Goal: Transaction & Acquisition: Obtain resource

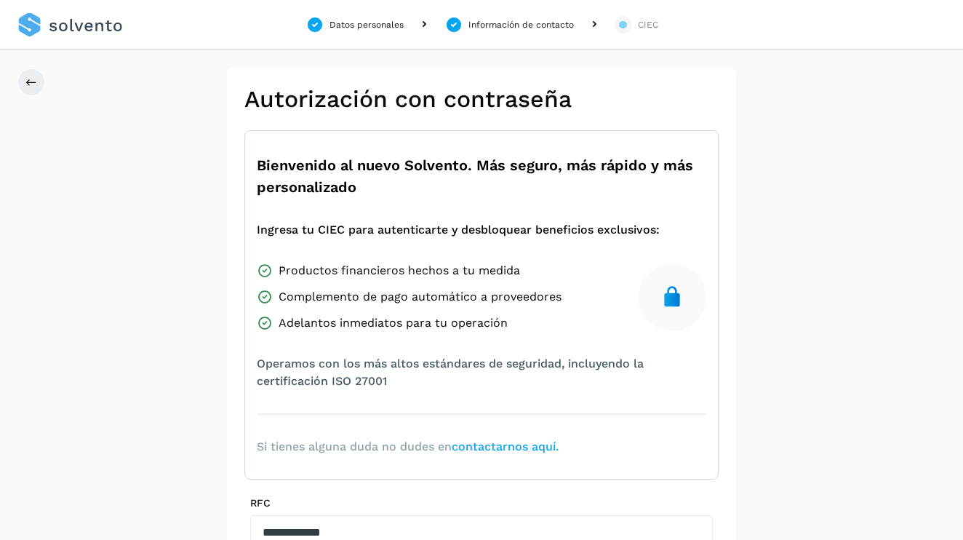
scroll to position [218, 0]
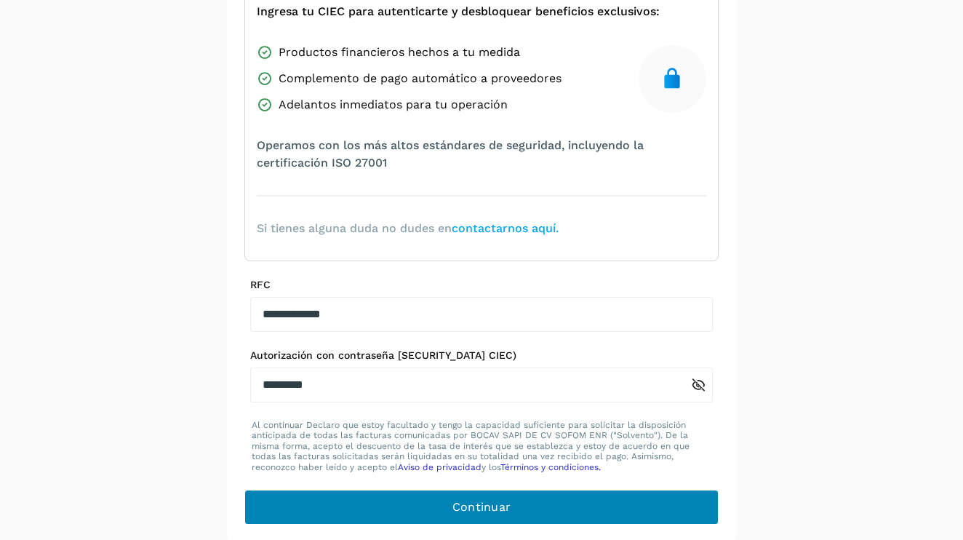
type input "********"
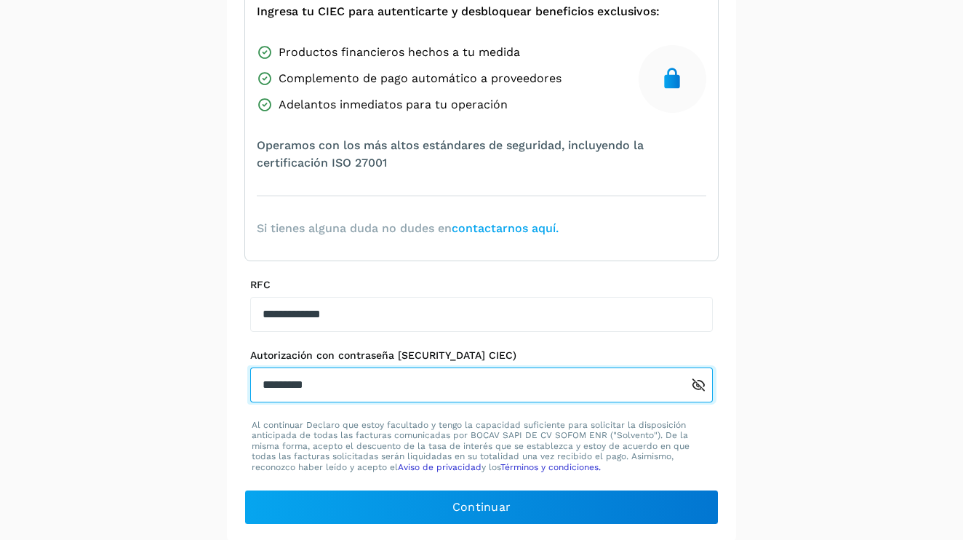
click at [268, 364] on div "Autorización con contraseña [SECURITY_DATA] CIEC) ********" at bounding box center [481, 375] width 463 height 53
click at [482, 390] on input "********" at bounding box center [470, 384] width 441 height 35
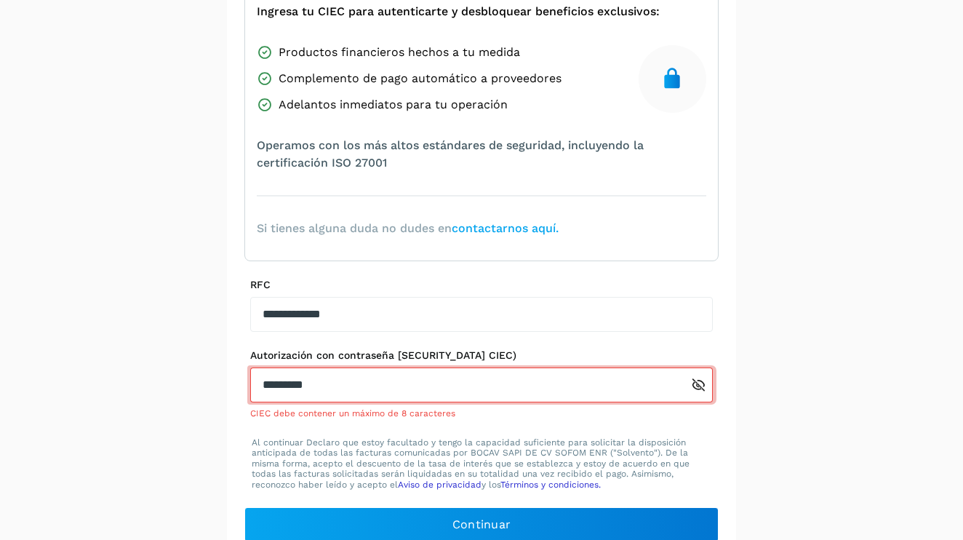
click at [697, 383] on icon at bounding box center [698, 385] width 15 height 15
click at [697, 383] on icon at bounding box center [698, 384] width 15 height 15
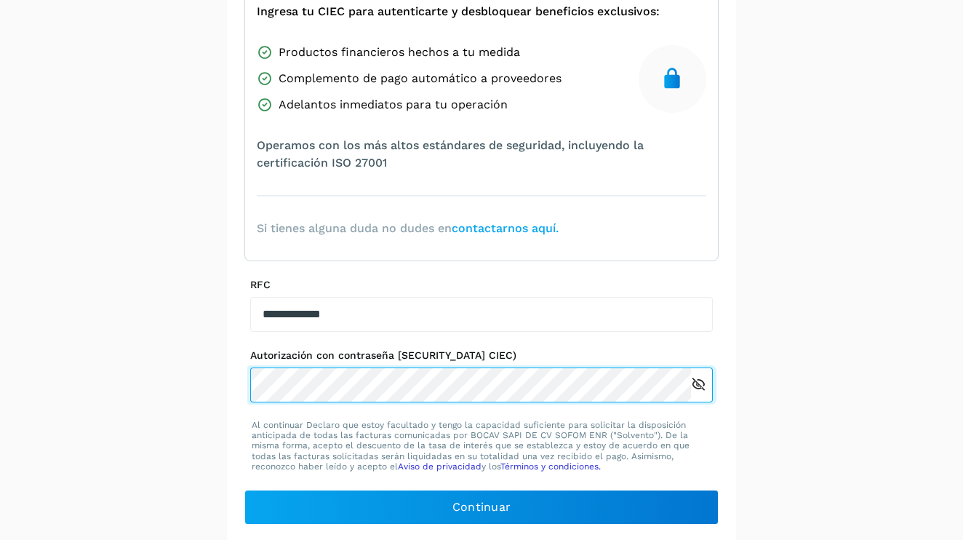
click at [218, 385] on div "**********" at bounding box center [481, 195] width 963 height 693
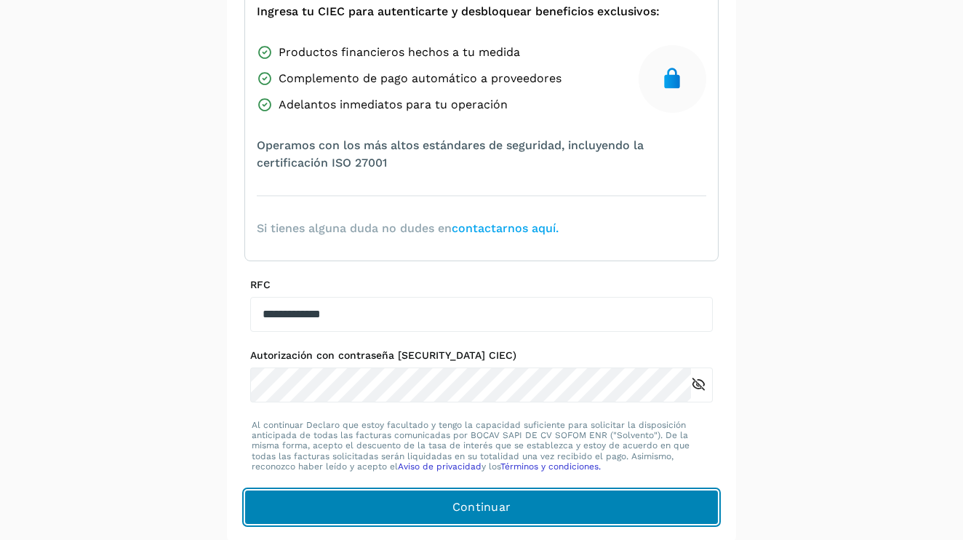
click at [482, 510] on span "Continuar" at bounding box center [482, 507] width 59 height 16
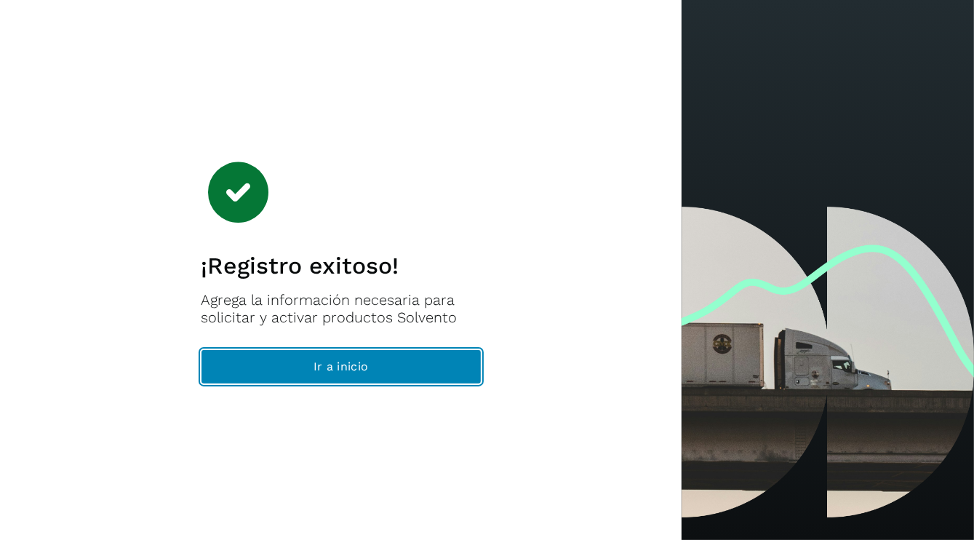
click at [327, 367] on span "Ir a inicio" at bounding box center [341, 367] width 55 height 16
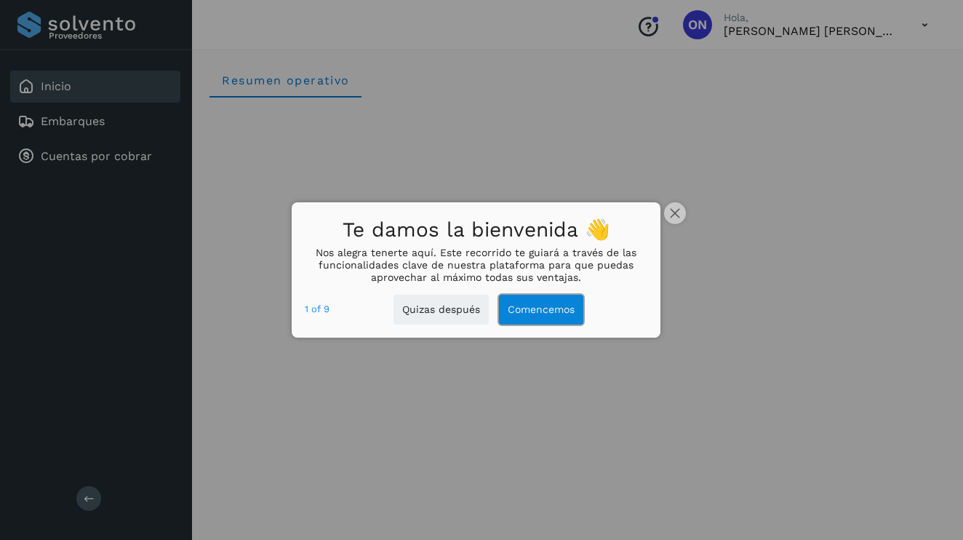
click at [552, 307] on button "Comencemos" at bounding box center [541, 310] width 84 height 30
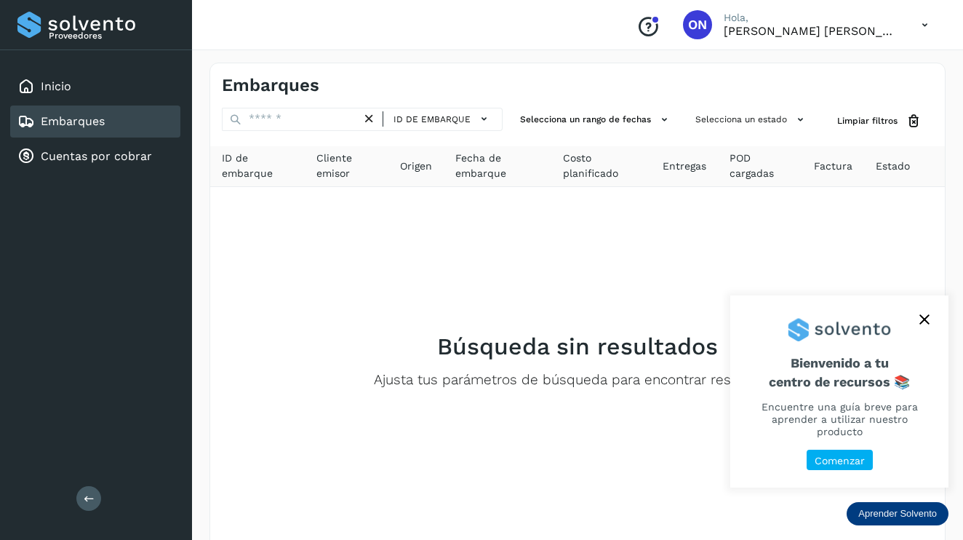
click at [848, 463] on p "Comenzar" at bounding box center [840, 461] width 50 height 12
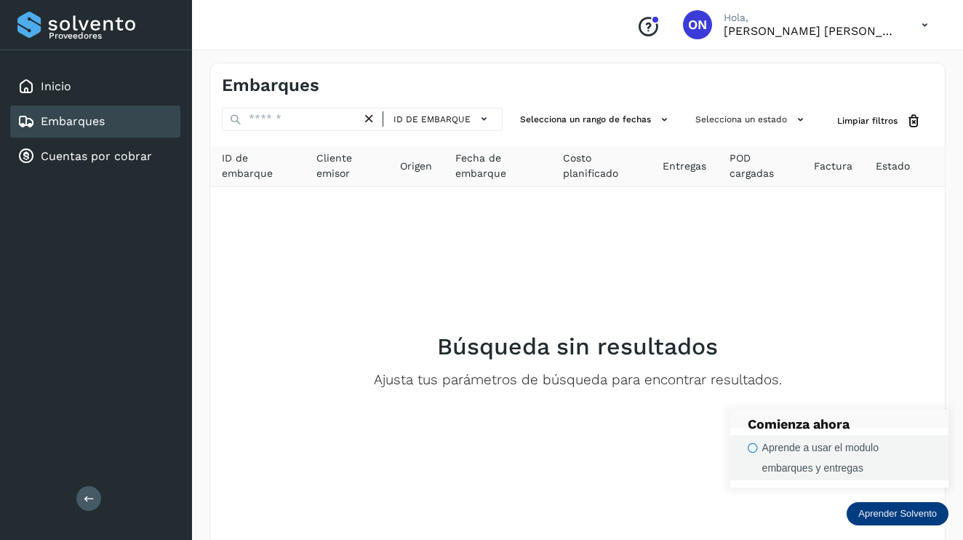
click at [756, 443] on icon "button" at bounding box center [753, 447] width 10 height 11
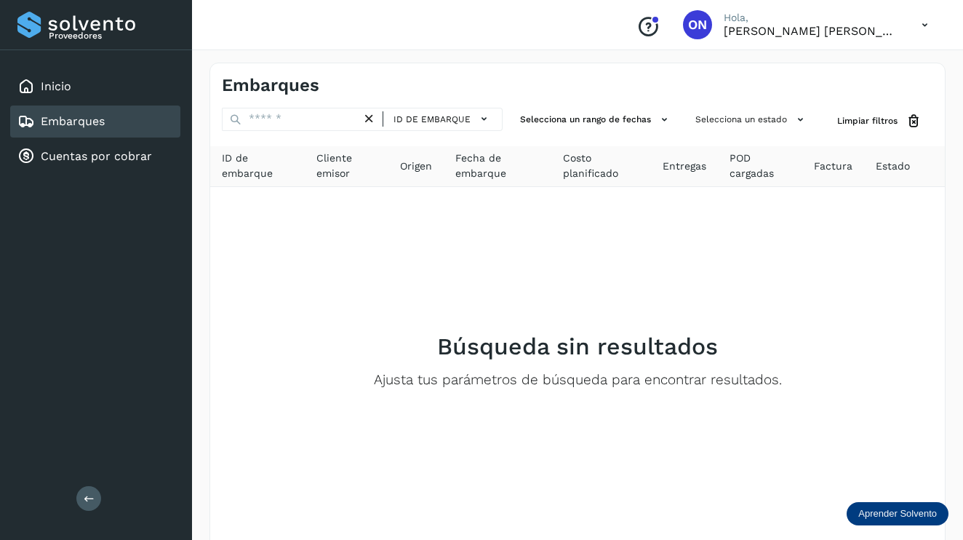
click at [886, 510] on p "Aprender Solvento" at bounding box center [898, 514] width 79 height 12
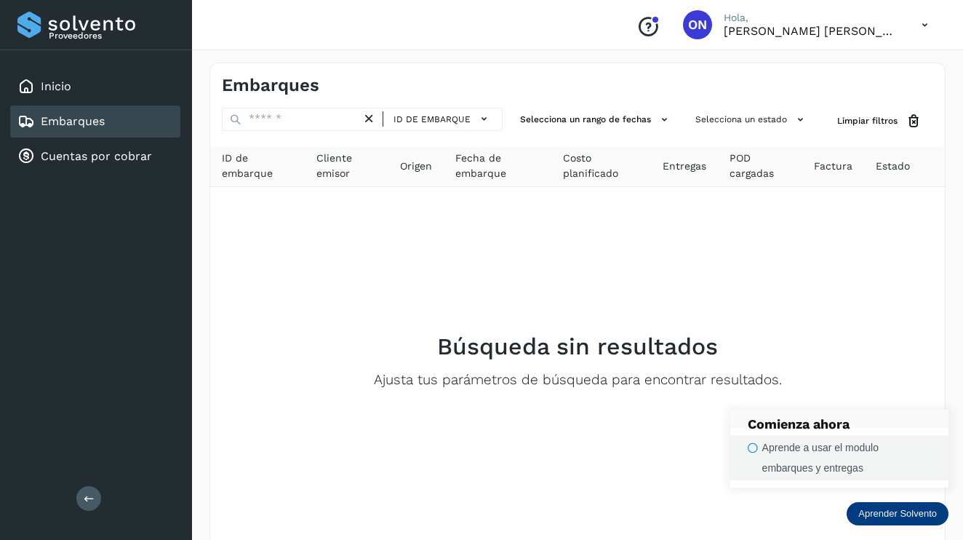
click at [785, 447] on div "Aprende a usar el modulo embarques y entregas" at bounding box center [847, 457] width 169 height 41
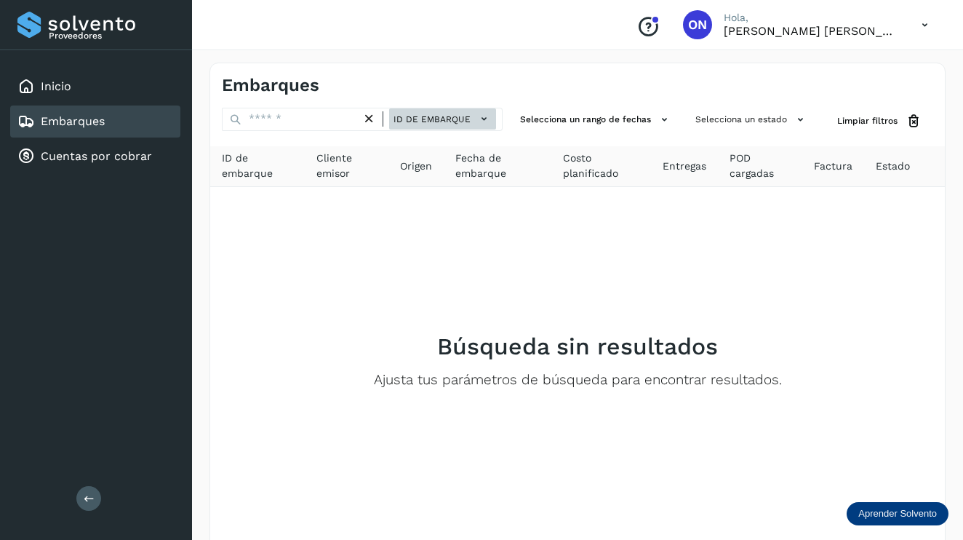
click at [488, 119] on icon at bounding box center [484, 118] width 15 height 15
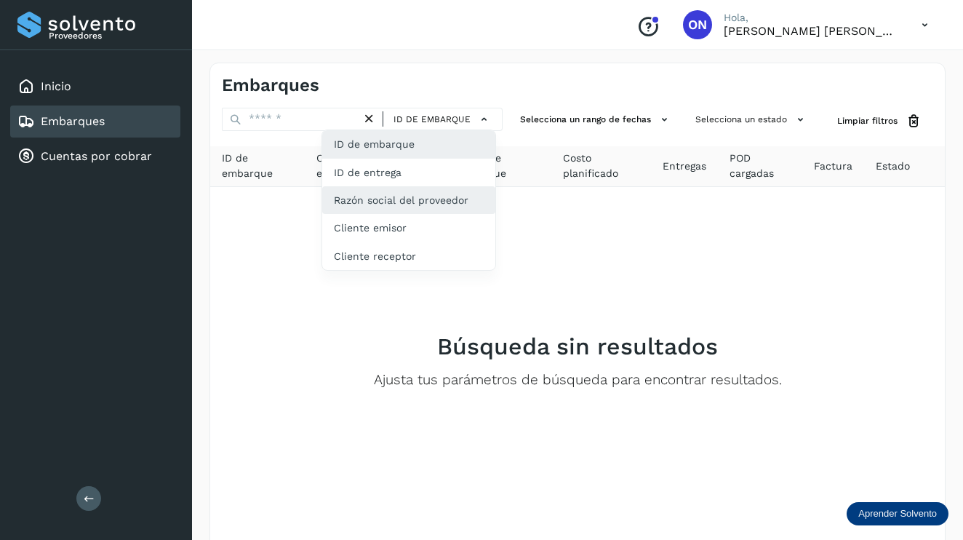
click at [416, 242] on div "Razón social del proveedor" at bounding box center [408, 256] width 173 height 28
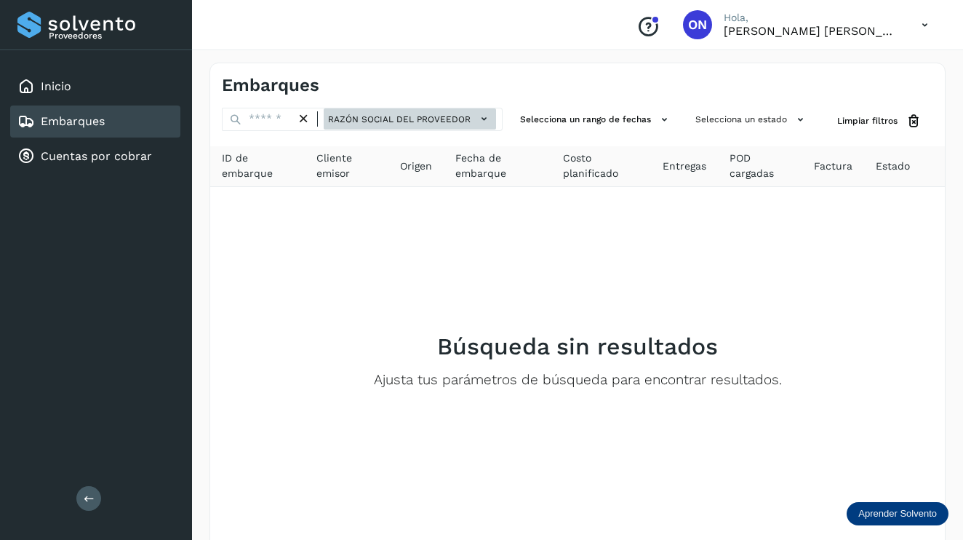
click at [419, 119] on span "Razón social del proveedor" at bounding box center [399, 119] width 143 height 13
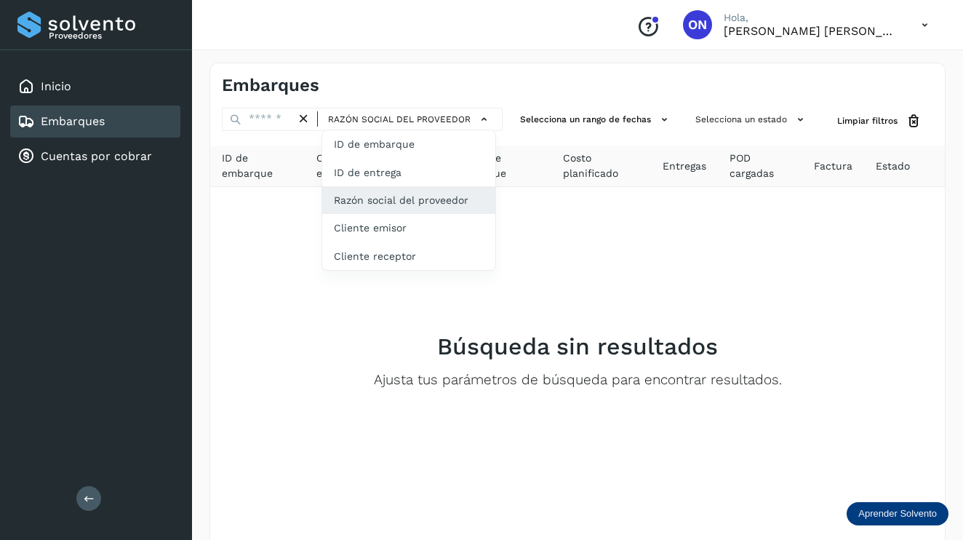
click at [657, 247] on div at bounding box center [481, 270] width 963 height 540
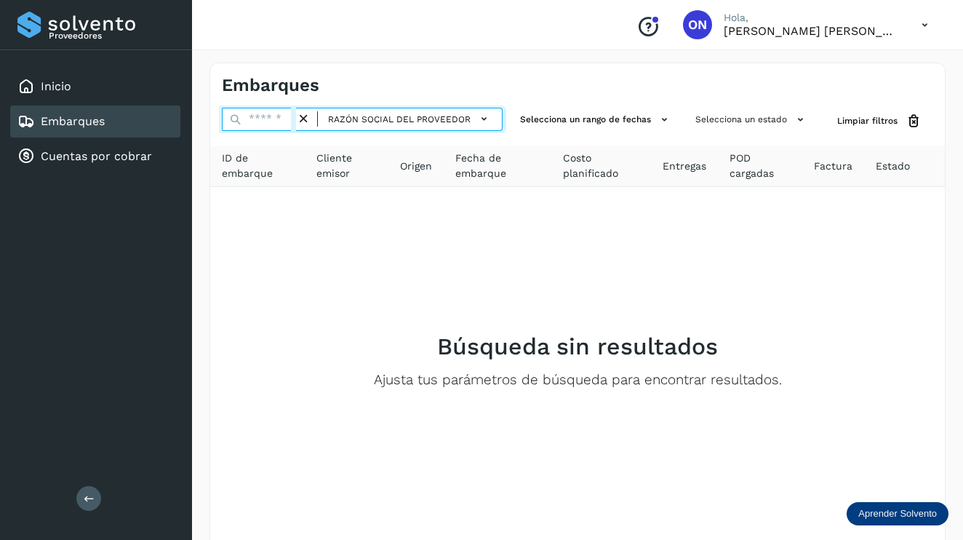
click at [279, 121] on input "text" at bounding box center [259, 119] width 74 height 23
type input "*"
type input "**********"
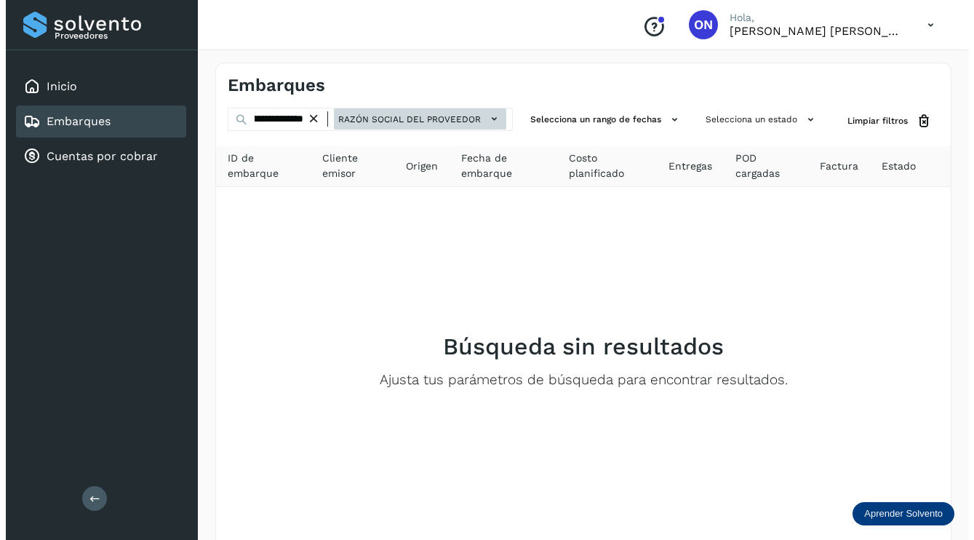
scroll to position [0, 0]
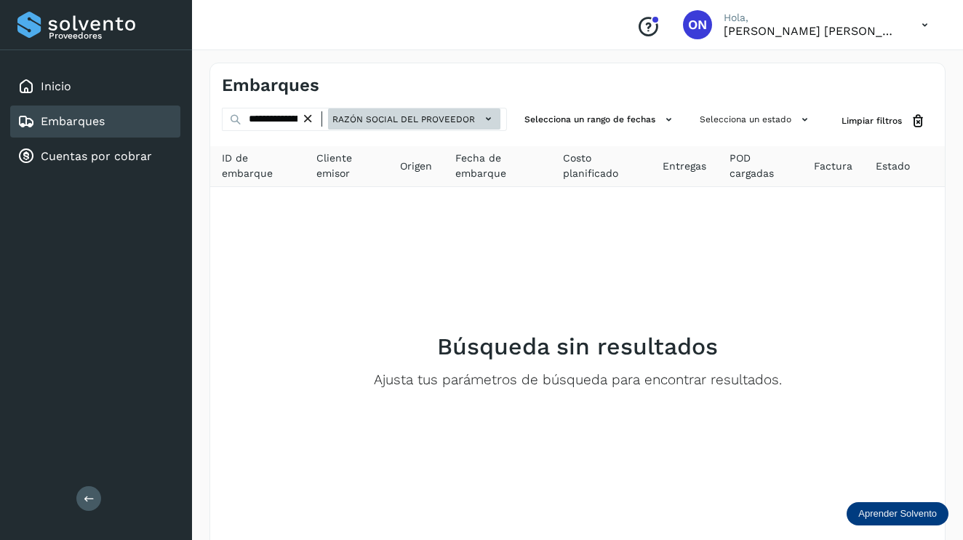
click at [490, 115] on icon at bounding box center [488, 118] width 15 height 15
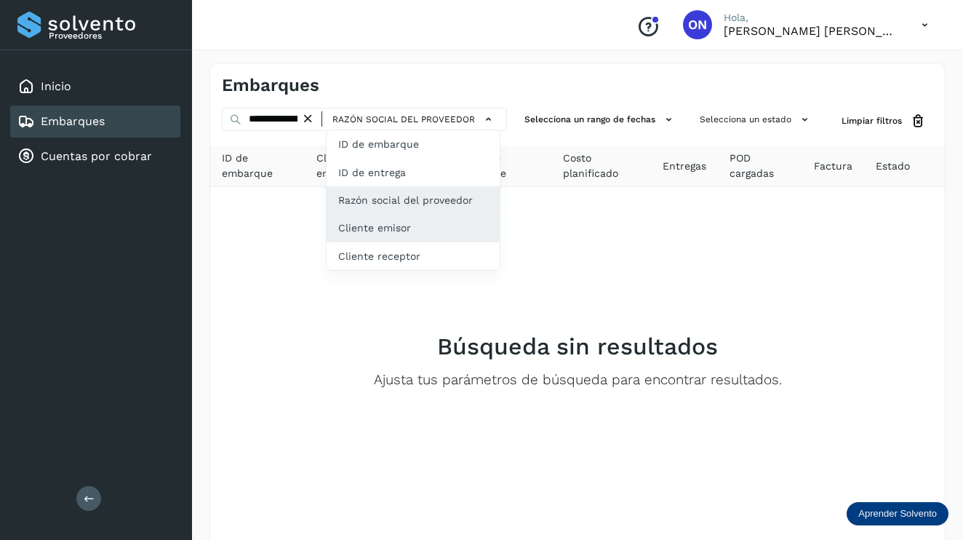
click at [399, 236] on div "Cliente emisor" at bounding box center [413, 228] width 173 height 28
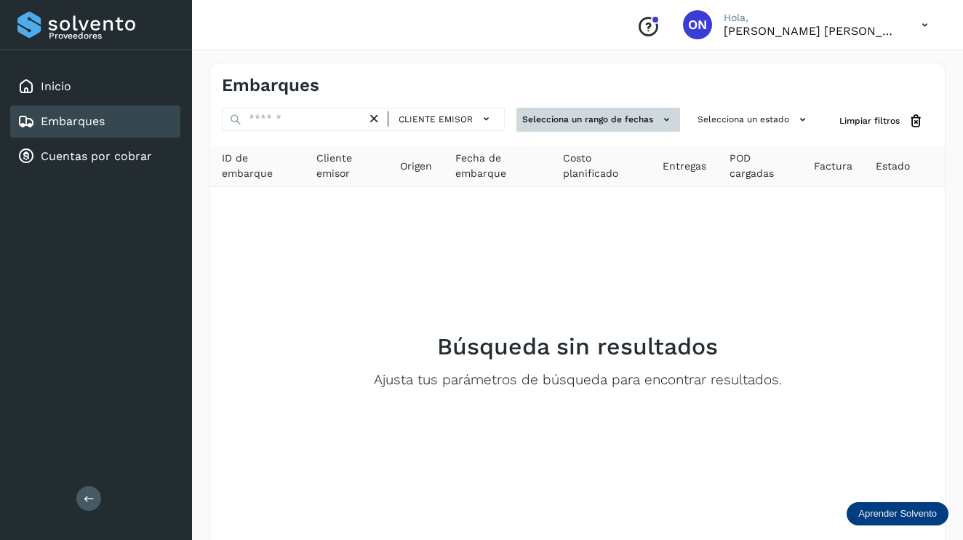
click at [595, 124] on button "Selecciona un rango de fechas" at bounding box center [599, 120] width 164 height 24
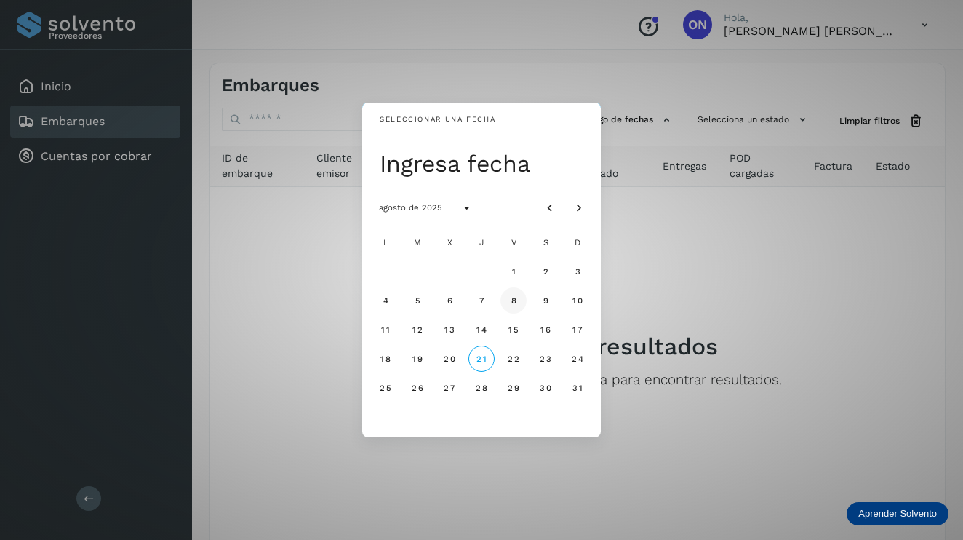
click at [511, 303] on span "8" at bounding box center [513, 300] width 7 height 10
click at [477, 362] on span "21" at bounding box center [481, 359] width 11 height 10
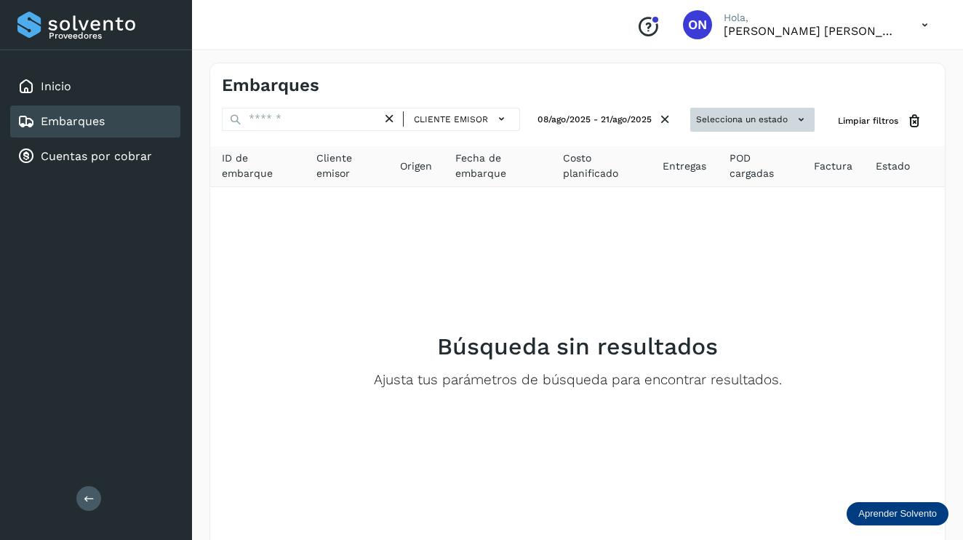
click at [786, 119] on button "Selecciona un estado" at bounding box center [753, 120] width 124 height 24
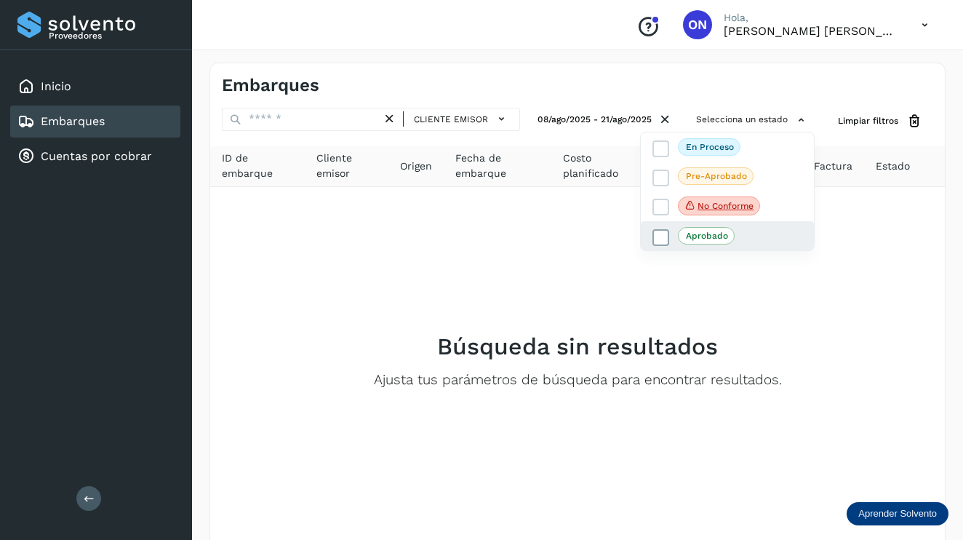
click at [666, 231] on icon at bounding box center [661, 238] width 15 height 15
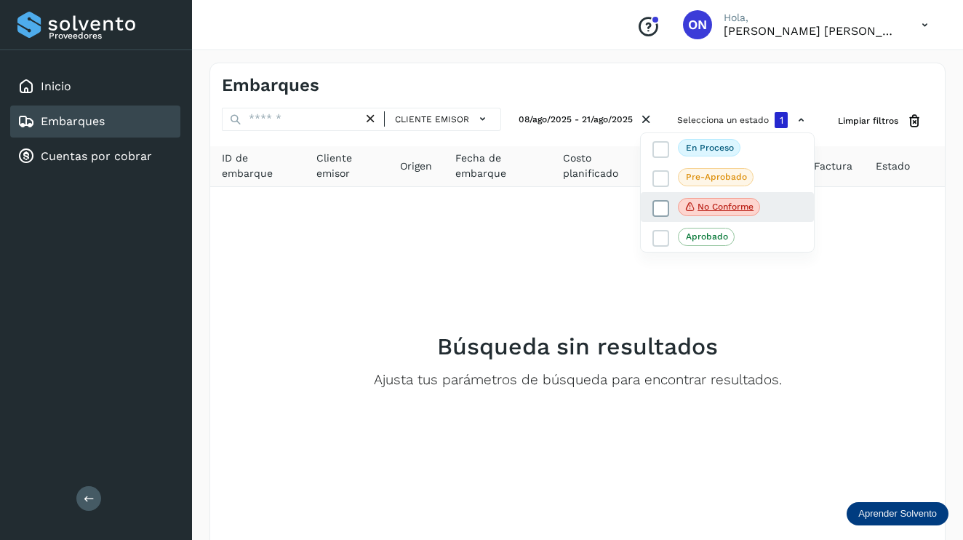
click at [701, 211] on p "No conforme" at bounding box center [726, 207] width 56 height 10
click at [661, 182] on icon at bounding box center [661, 179] width 15 height 15
click at [666, 147] on icon at bounding box center [661, 149] width 15 height 15
click at [663, 173] on icon at bounding box center [661, 179] width 15 height 15
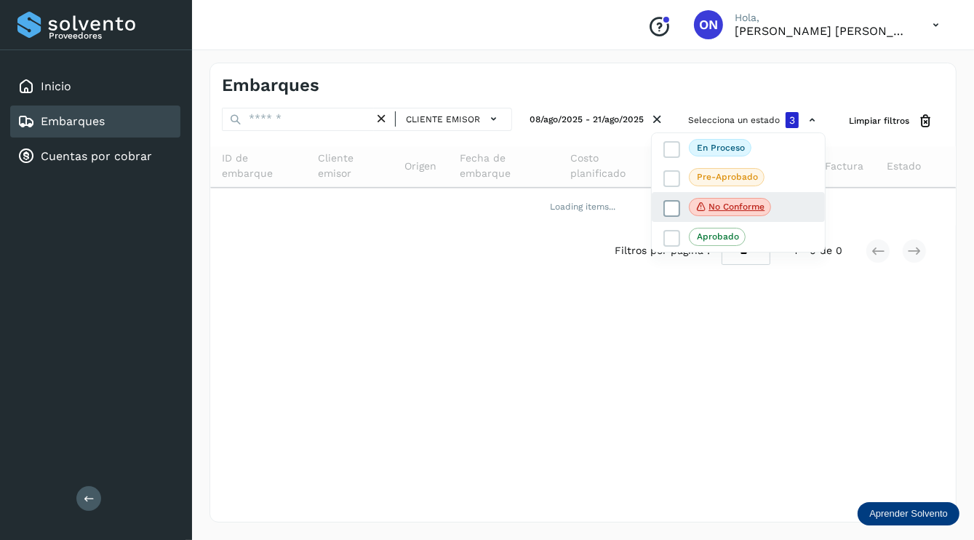
click at [665, 208] on icon at bounding box center [672, 208] width 15 height 15
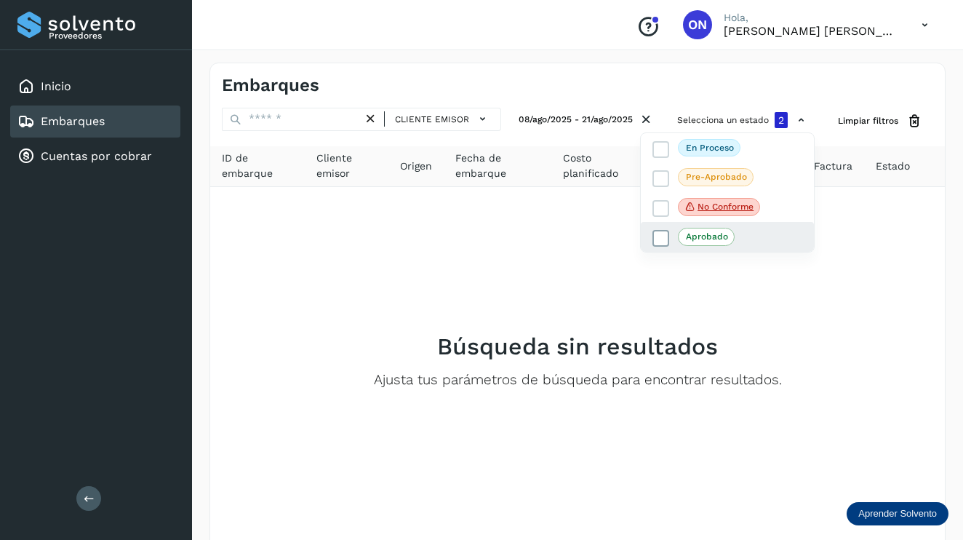
click at [666, 230] on span at bounding box center [661, 238] width 17 height 17
click at [907, 124] on div at bounding box center [481, 270] width 963 height 540
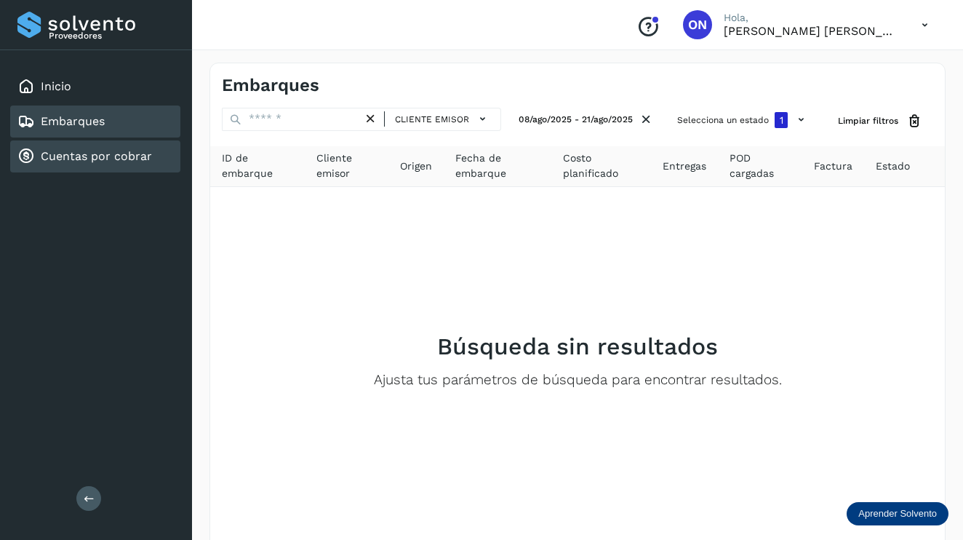
click at [78, 150] on link "Cuentas por cobrar" at bounding box center [96, 156] width 111 height 14
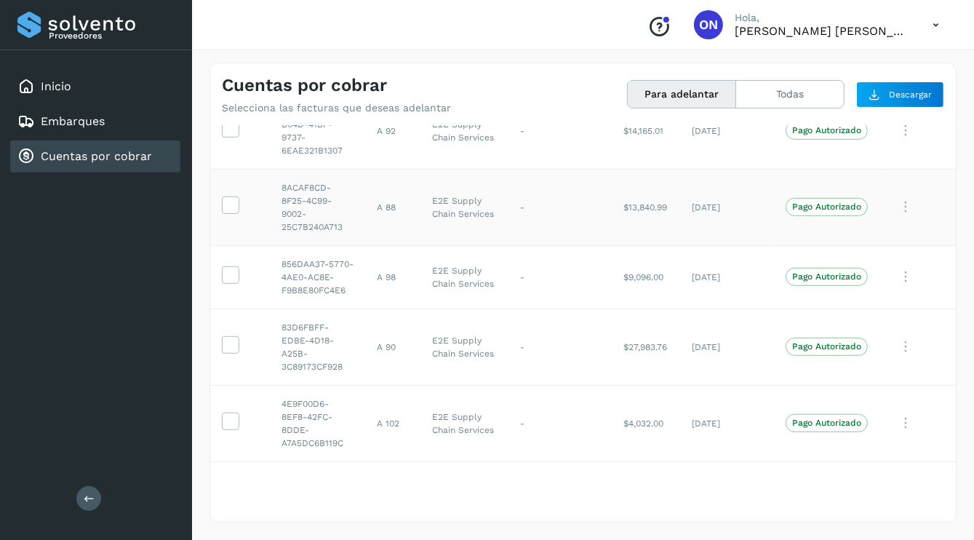
scroll to position [783, 0]
click at [233, 413] on icon at bounding box center [230, 420] width 15 height 15
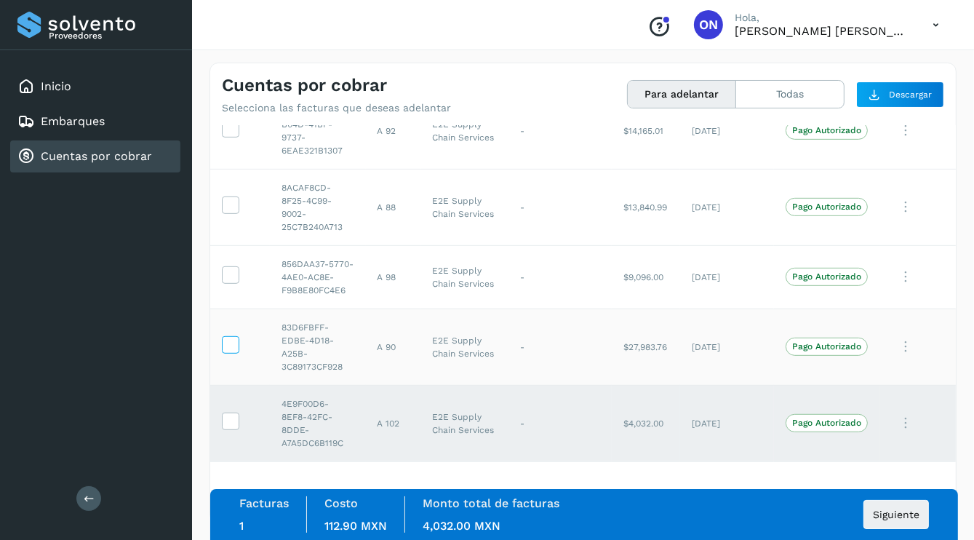
click at [232, 338] on icon at bounding box center [230, 343] width 15 height 15
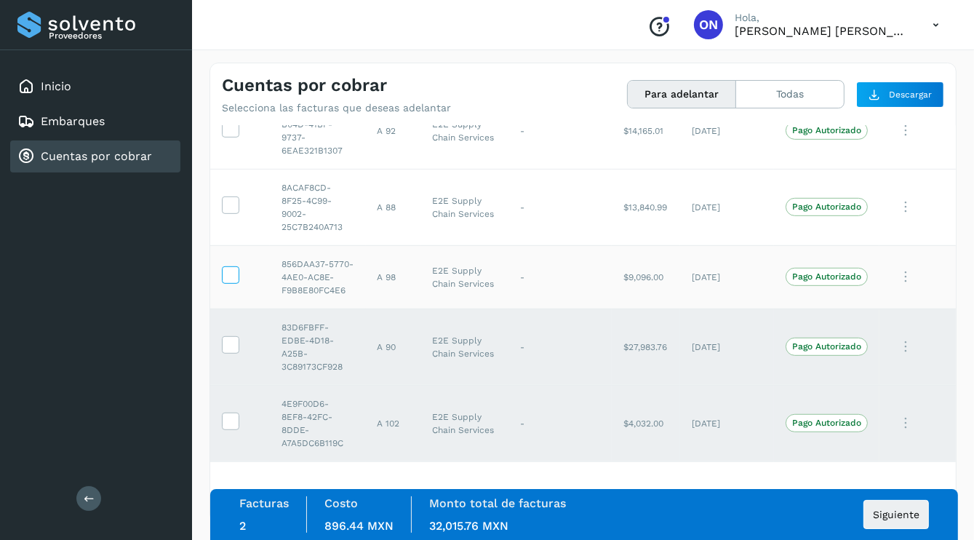
click at [232, 266] on icon at bounding box center [230, 273] width 15 height 15
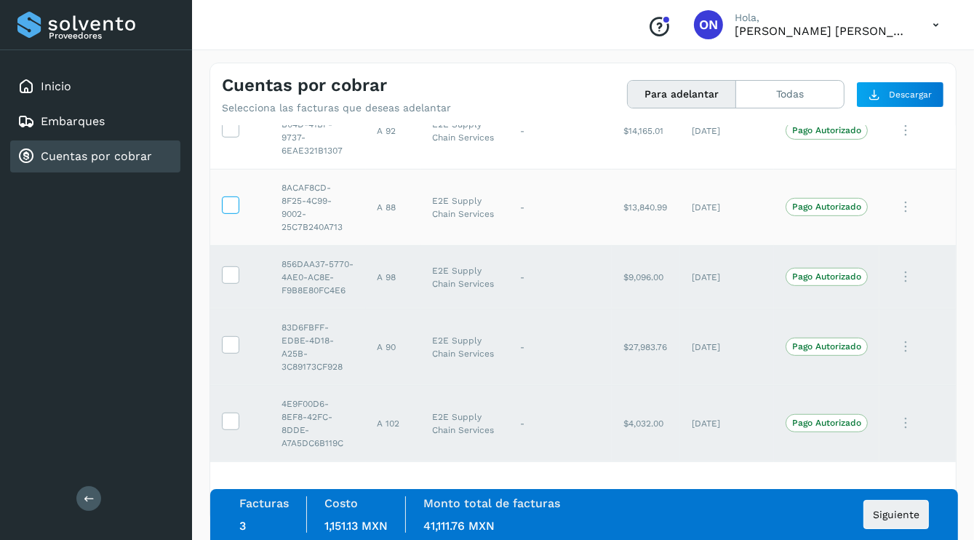
click at [227, 196] on icon at bounding box center [230, 203] width 15 height 15
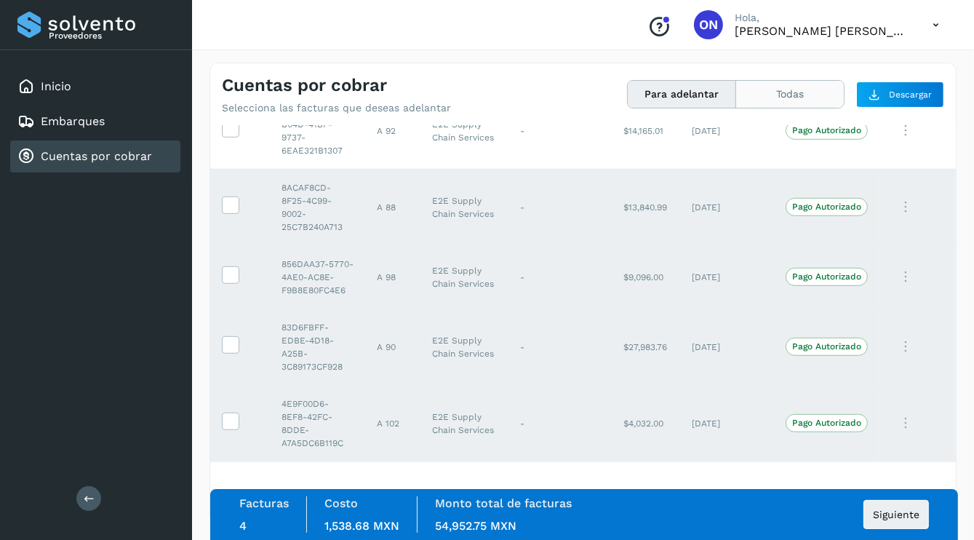
click at [776, 97] on button "Todas" at bounding box center [790, 94] width 108 height 27
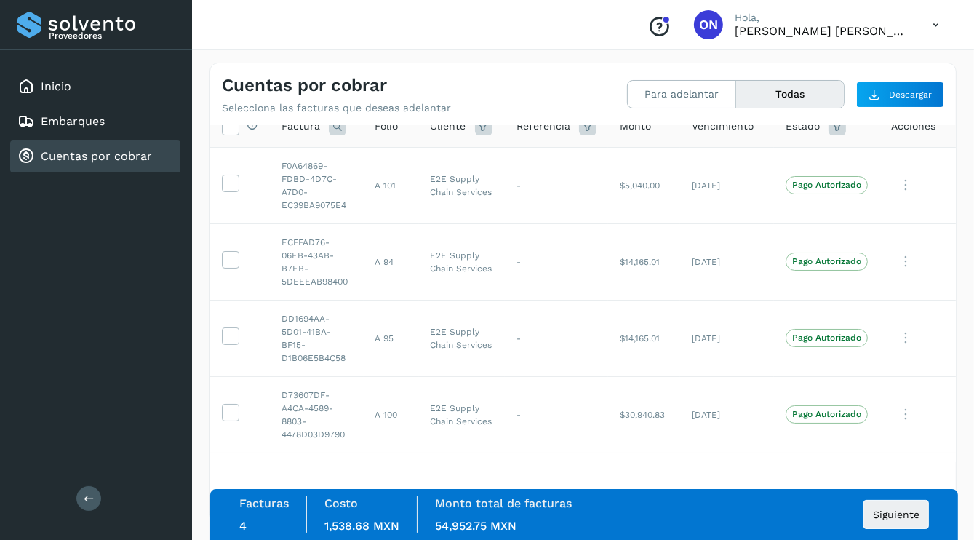
scroll to position [0, 0]
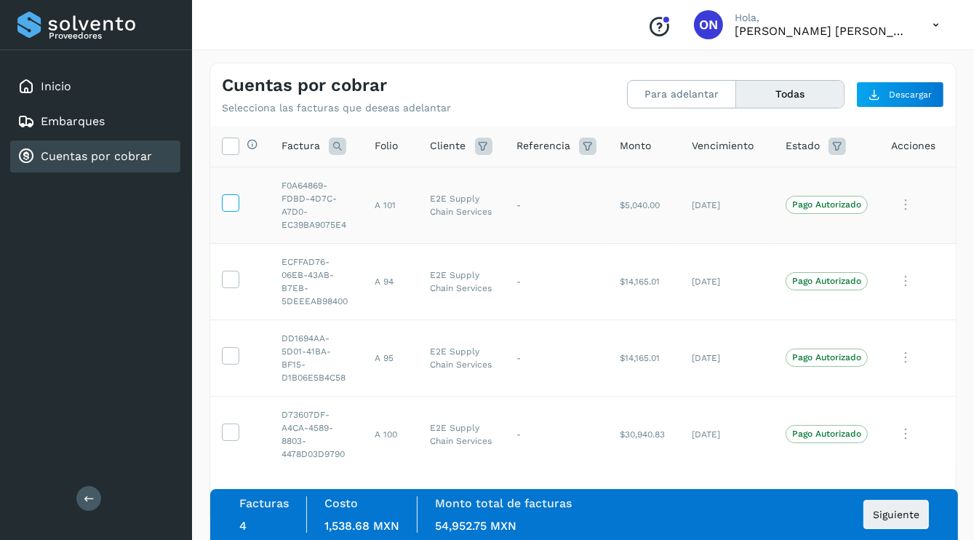
click at [236, 199] on icon at bounding box center [230, 201] width 15 height 15
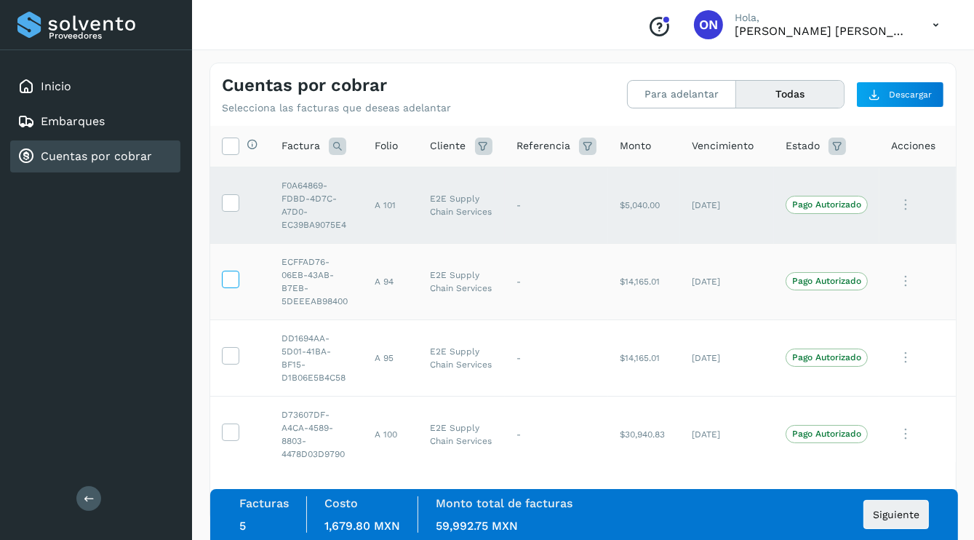
click at [225, 279] on icon at bounding box center [230, 278] width 15 height 15
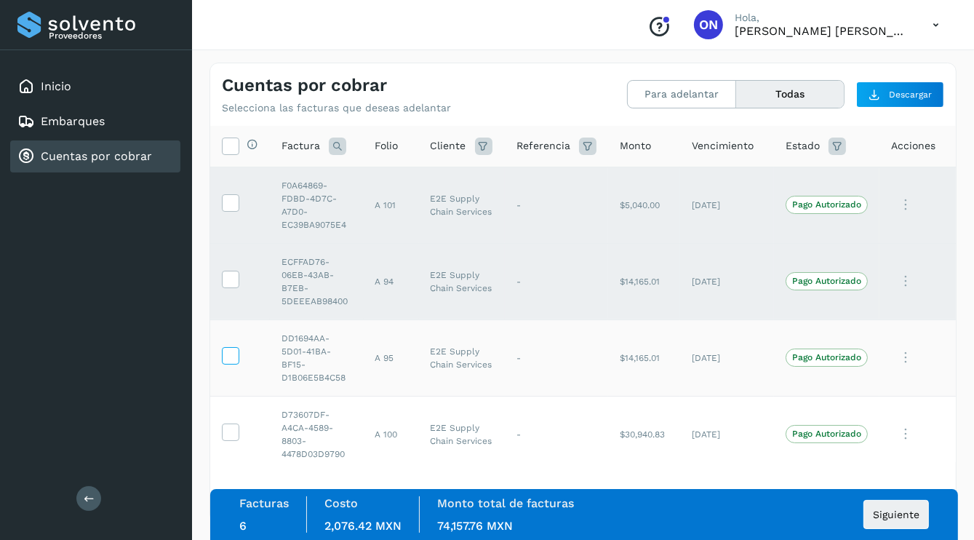
click at [225, 354] on icon at bounding box center [230, 354] width 15 height 15
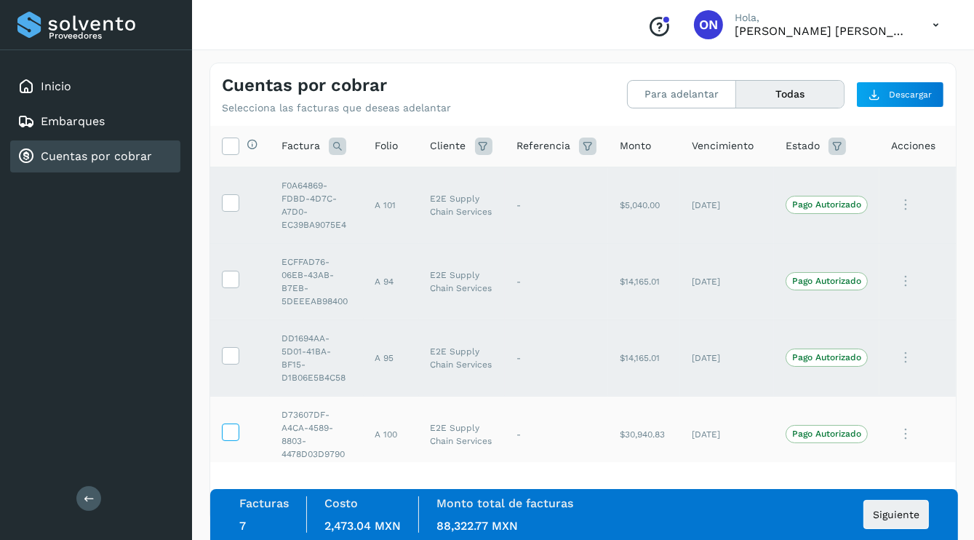
click at [232, 432] on icon at bounding box center [230, 430] width 15 height 15
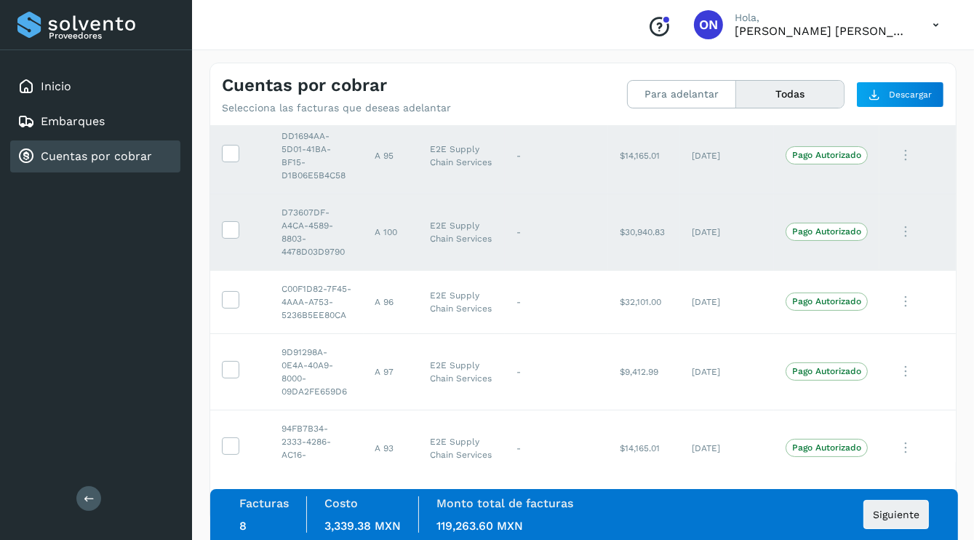
scroll to position [218, 0]
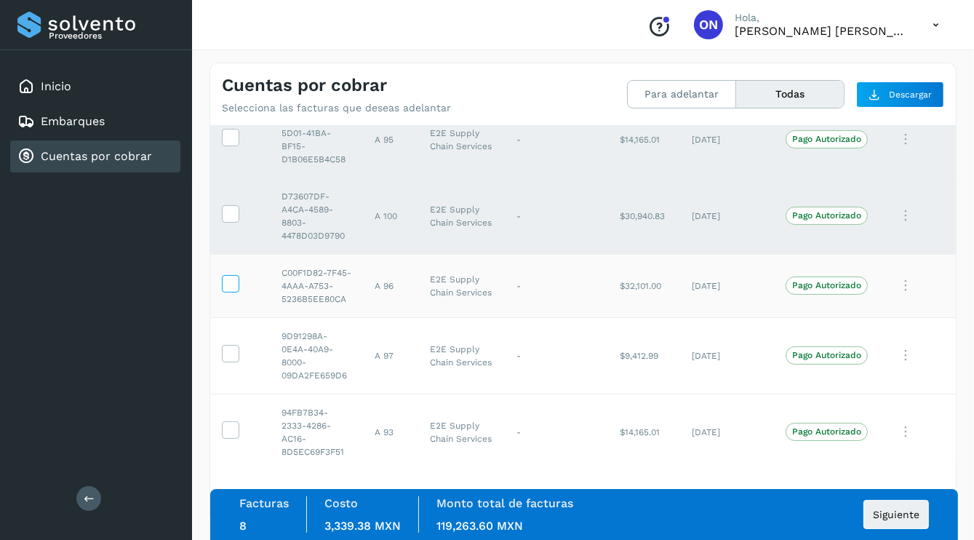
click at [226, 287] on icon at bounding box center [230, 282] width 15 height 15
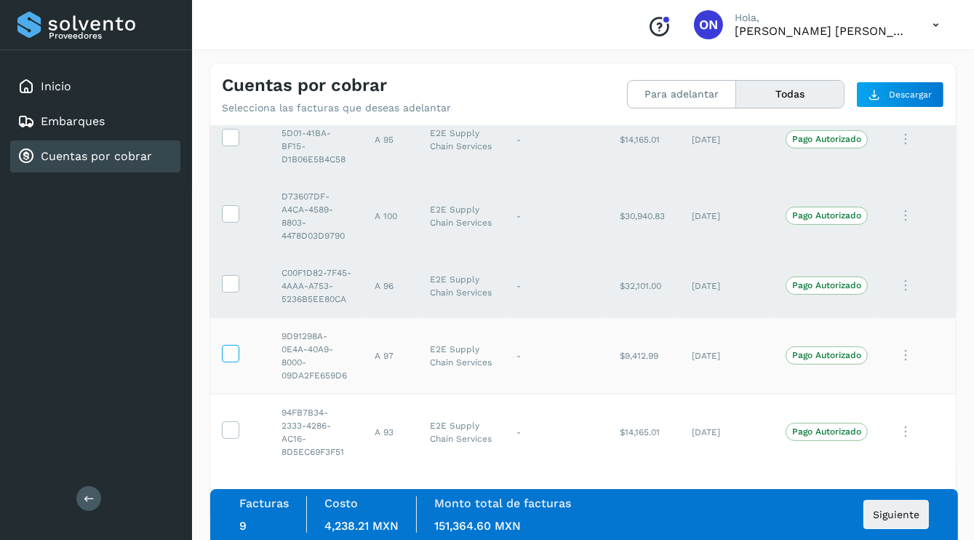
click at [224, 360] on icon at bounding box center [230, 352] width 15 height 15
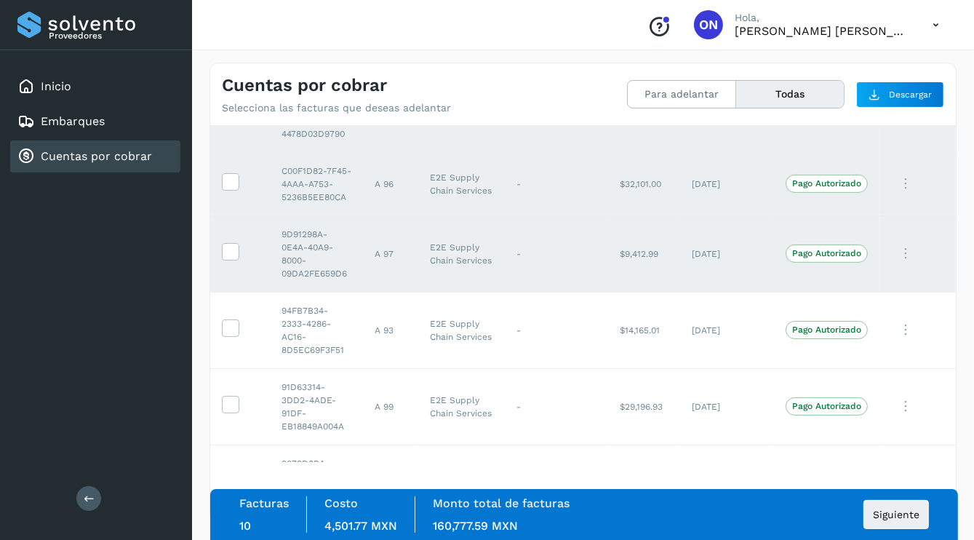
scroll to position [364, 0]
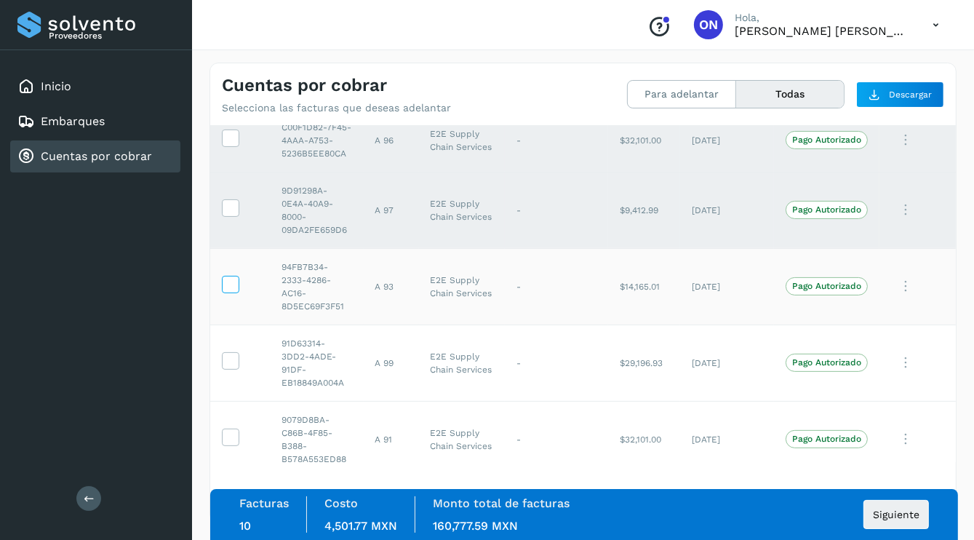
click at [226, 291] on icon at bounding box center [230, 283] width 15 height 15
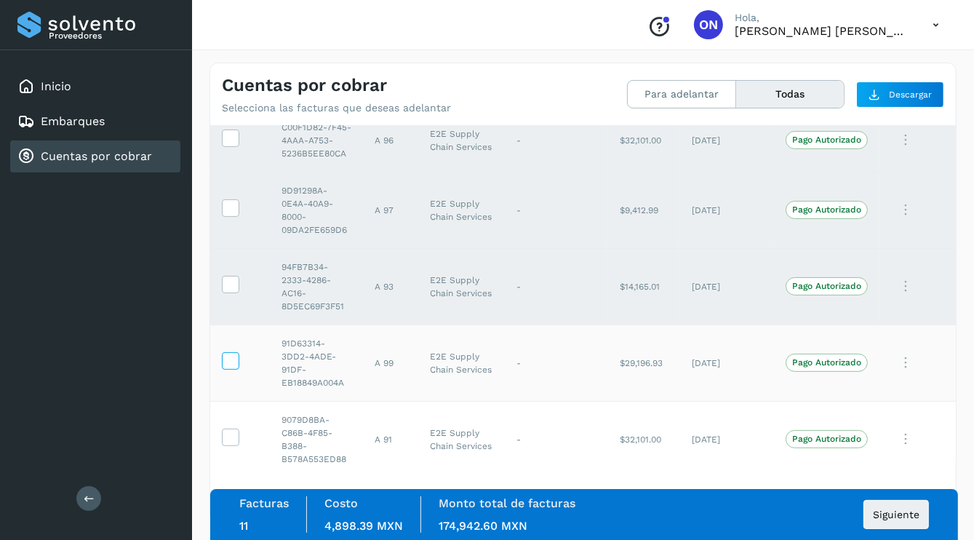
click at [229, 367] on icon at bounding box center [230, 359] width 15 height 15
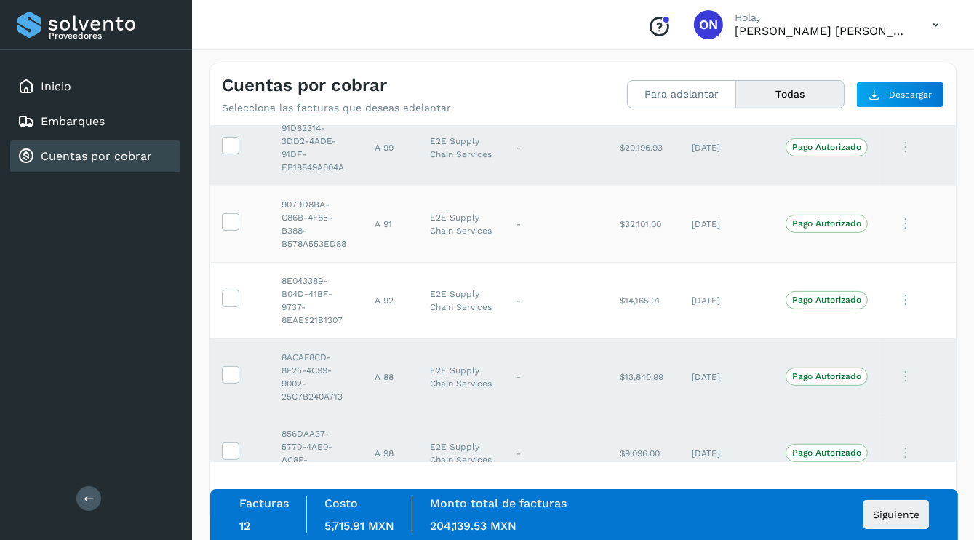
scroll to position [582, 0]
click at [230, 226] on icon at bounding box center [230, 217] width 15 height 15
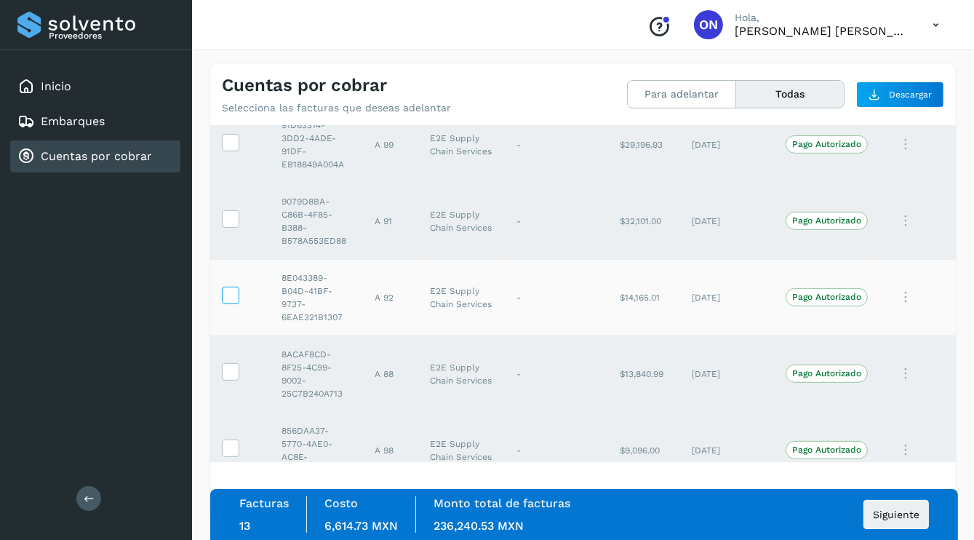
click at [228, 302] on icon at bounding box center [230, 294] width 15 height 15
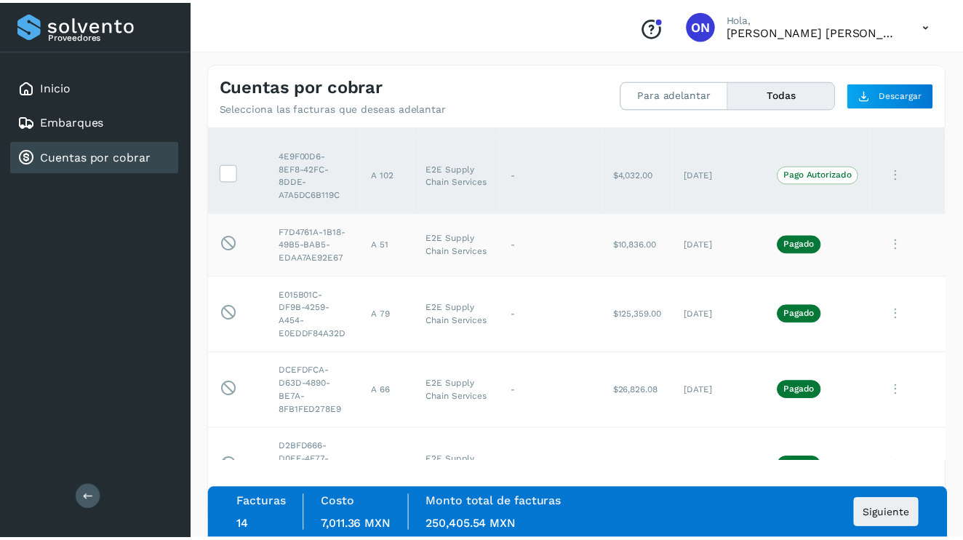
scroll to position [1019, 0]
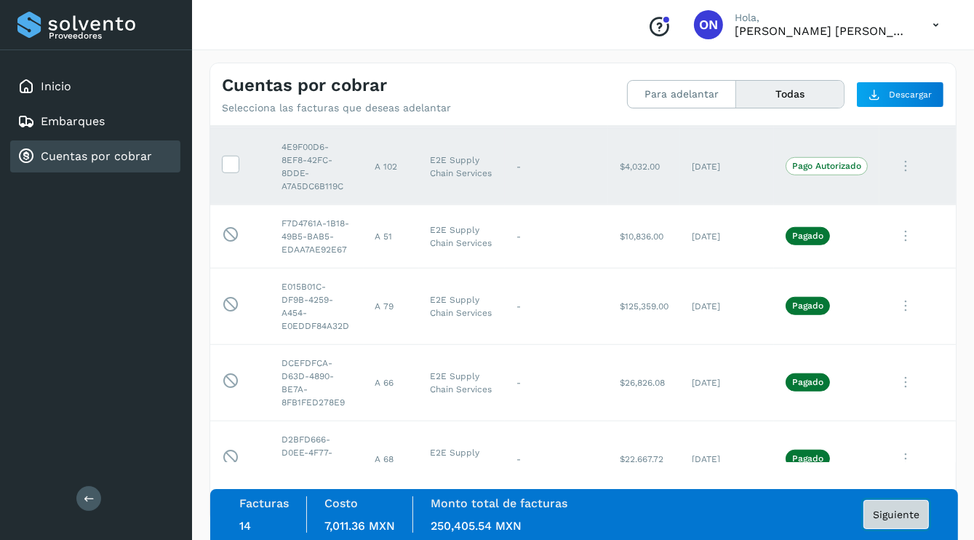
click at [888, 520] on button "Siguiente" at bounding box center [896, 514] width 65 height 29
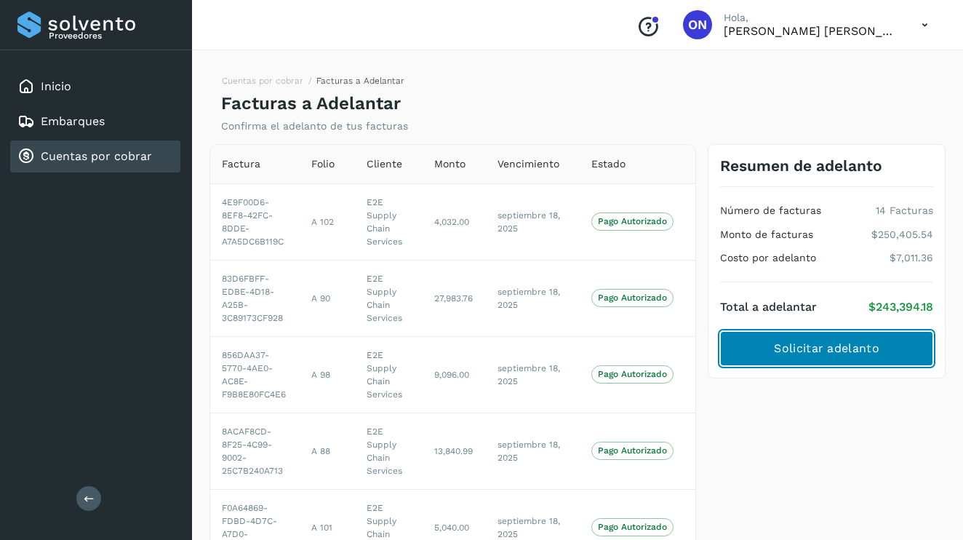
click at [852, 353] on span "Solicitar adelanto" at bounding box center [826, 349] width 105 height 16
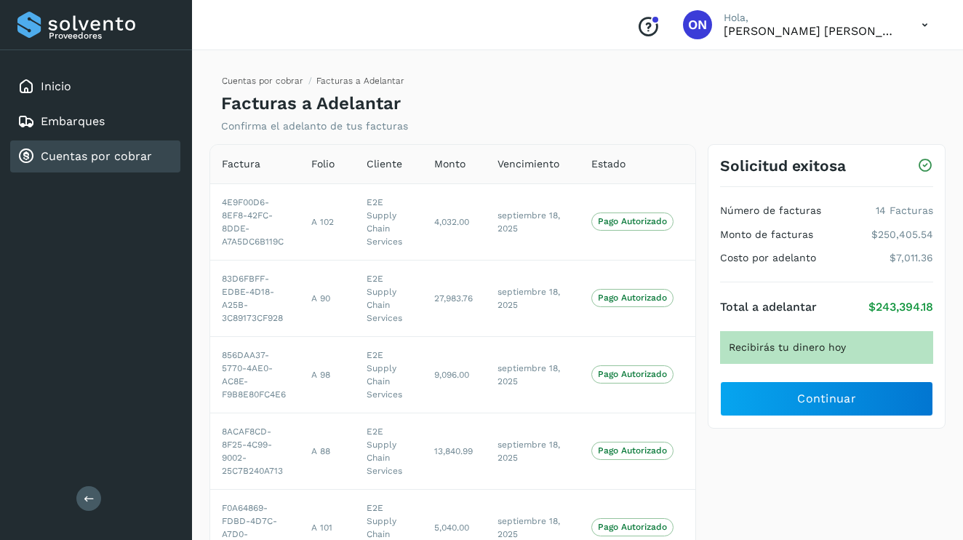
click at [271, 84] on link "Cuentas por cobrar" at bounding box center [262, 81] width 81 height 10
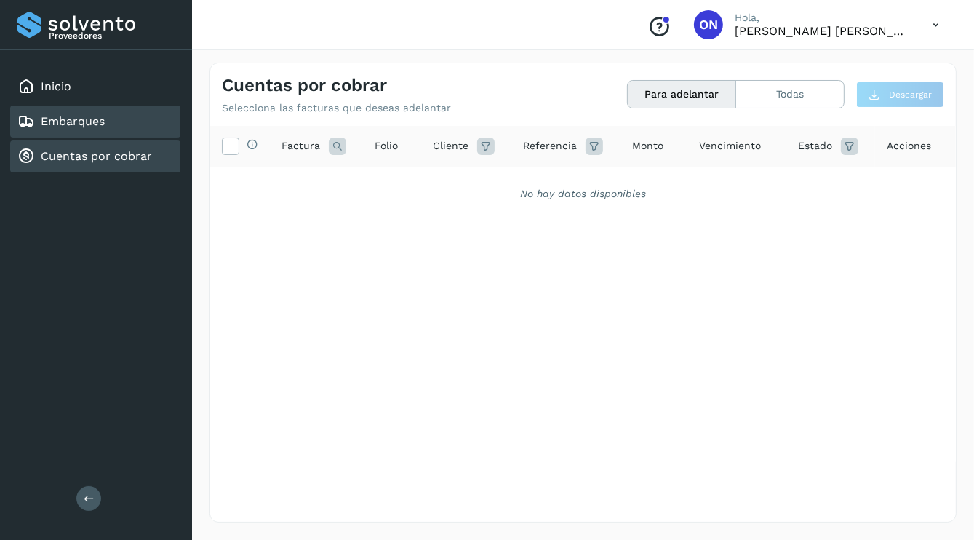
click at [84, 121] on link "Embarques" at bounding box center [73, 121] width 64 height 14
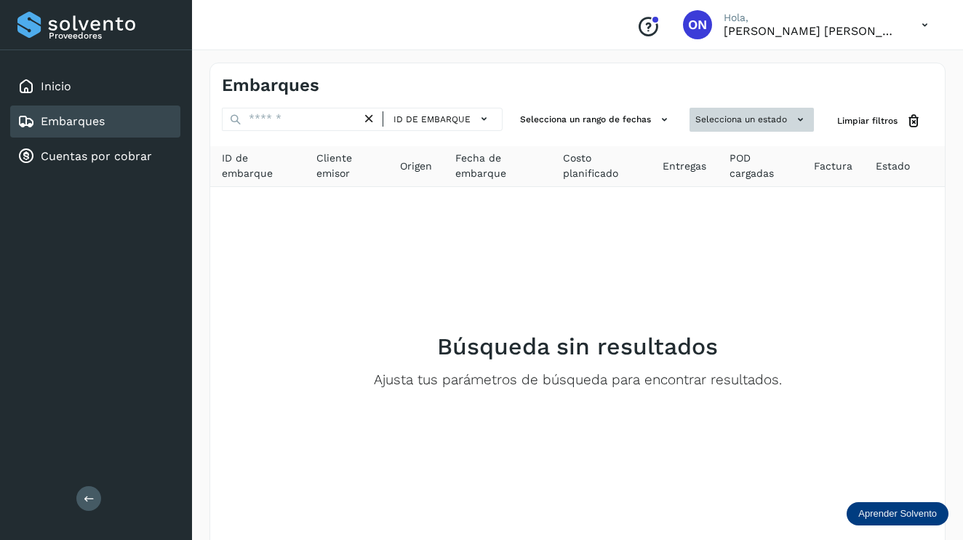
click at [784, 119] on button "Selecciona un estado" at bounding box center [752, 120] width 124 height 24
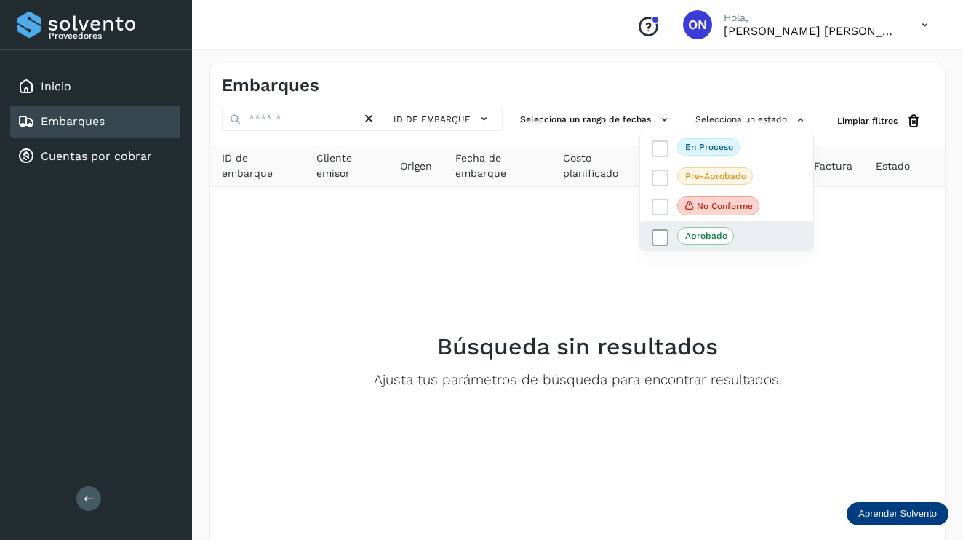
click at [707, 231] on p "Aprobado" at bounding box center [706, 236] width 42 height 10
click at [664, 237] on icon at bounding box center [660, 238] width 15 height 15
click at [837, 169] on div at bounding box center [481, 270] width 963 height 540
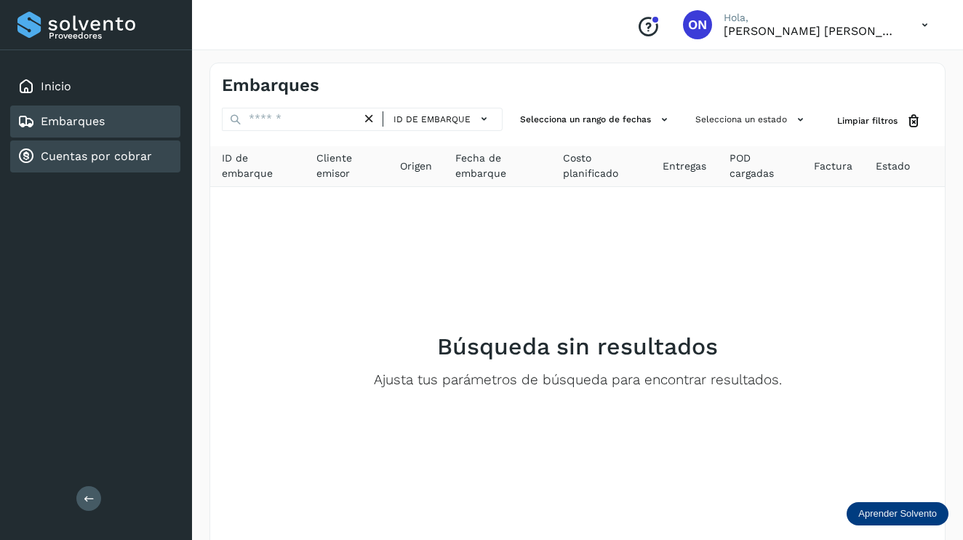
click at [79, 156] on link "Cuentas por cobrar" at bounding box center [96, 156] width 111 height 14
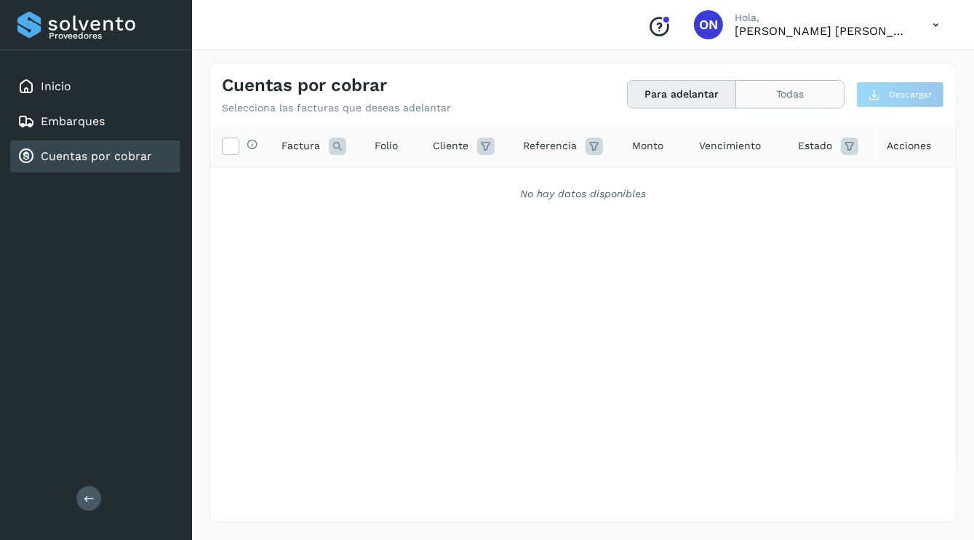
click at [776, 95] on button "Todas" at bounding box center [790, 94] width 108 height 27
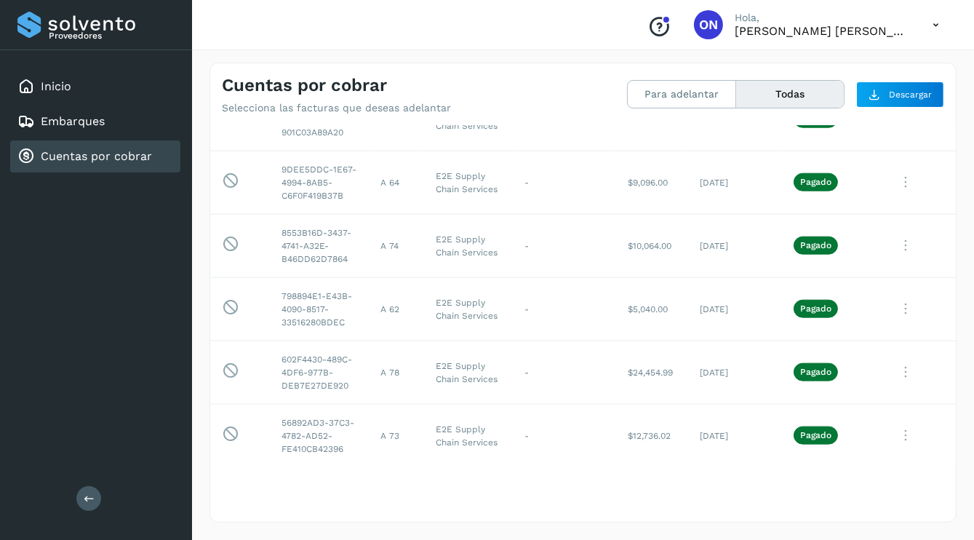
scroll to position [1349, 0]
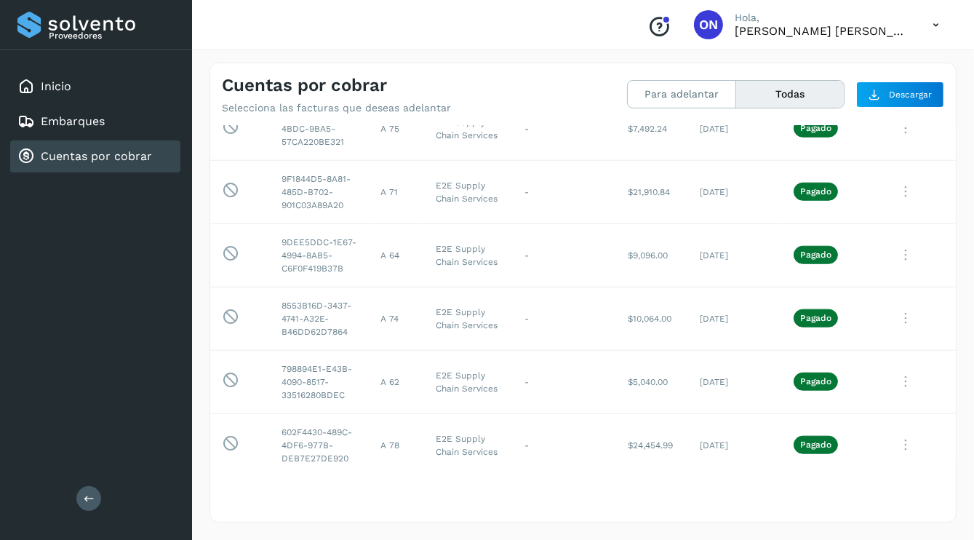
click at [802, 70] on p "Pagado" at bounding box center [815, 65] width 31 height 10
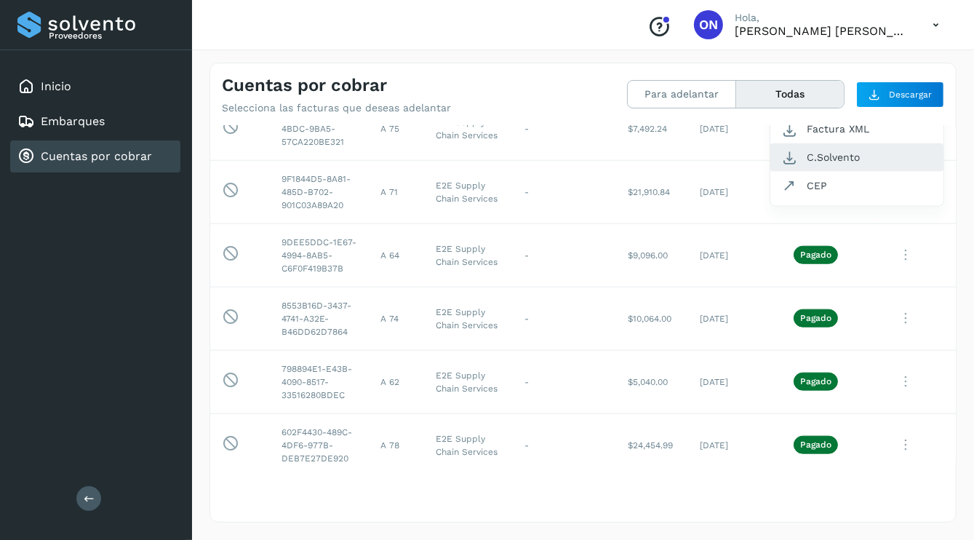
click at [815, 172] on button "C.Solvento" at bounding box center [857, 157] width 173 height 28
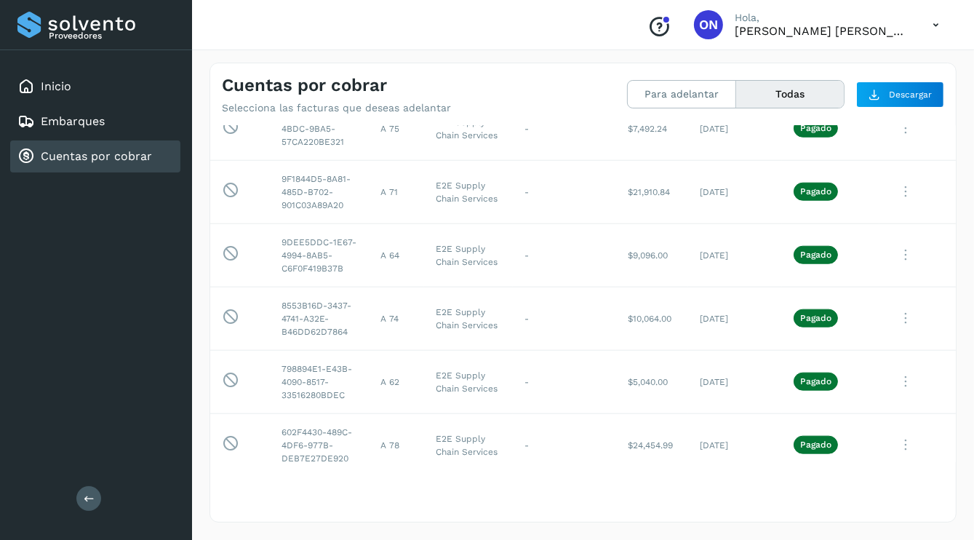
click at [823, 115] on button "Ver Detalle" at bounding box center [857, 101] width 173 height 28
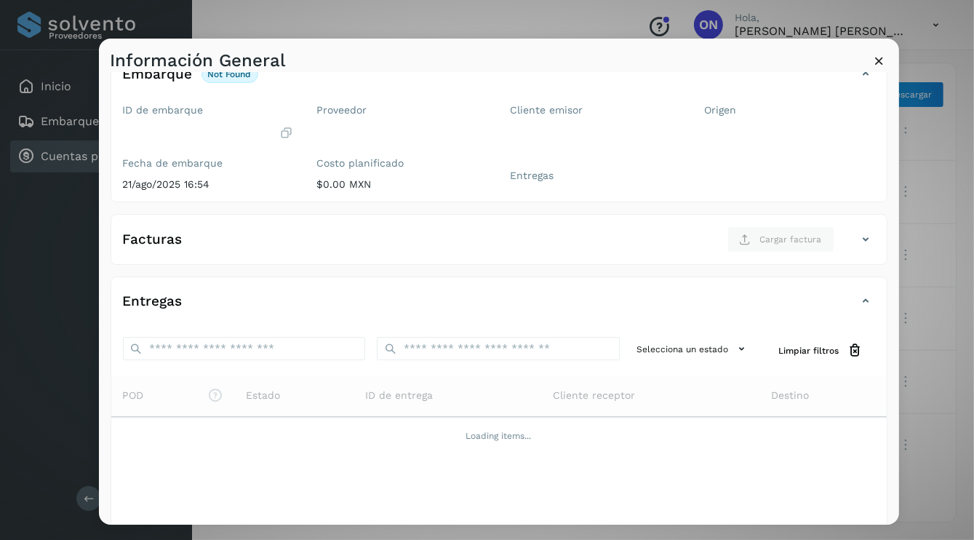
scroll to position [5, 0]
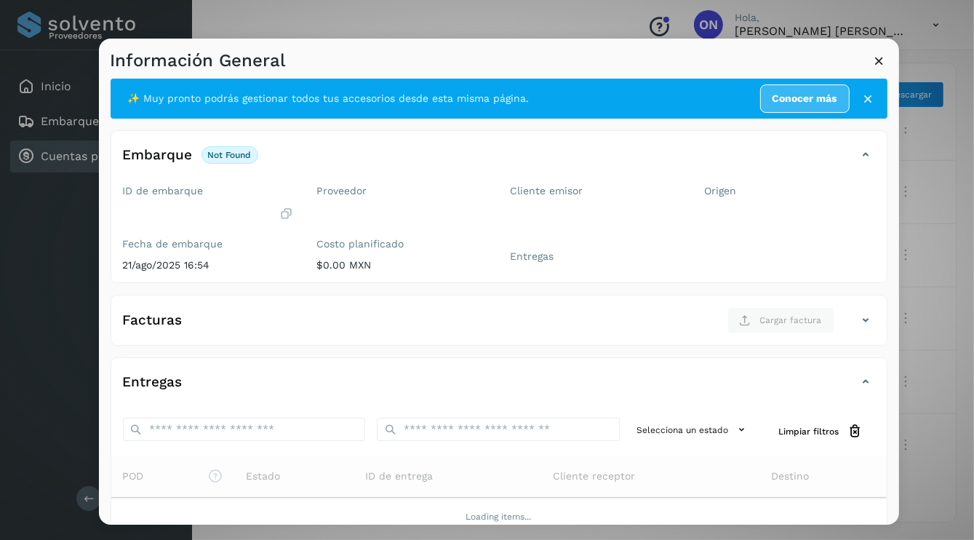
click at [166, 320] on h4 "Facturas" at bounding box center [153, 320] width 60 height 17
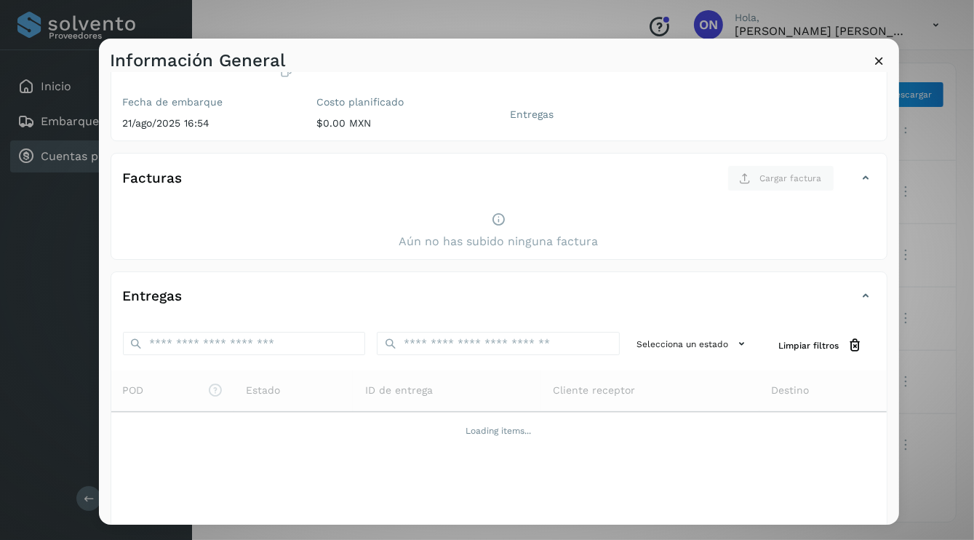
scroll to position [151, 0]
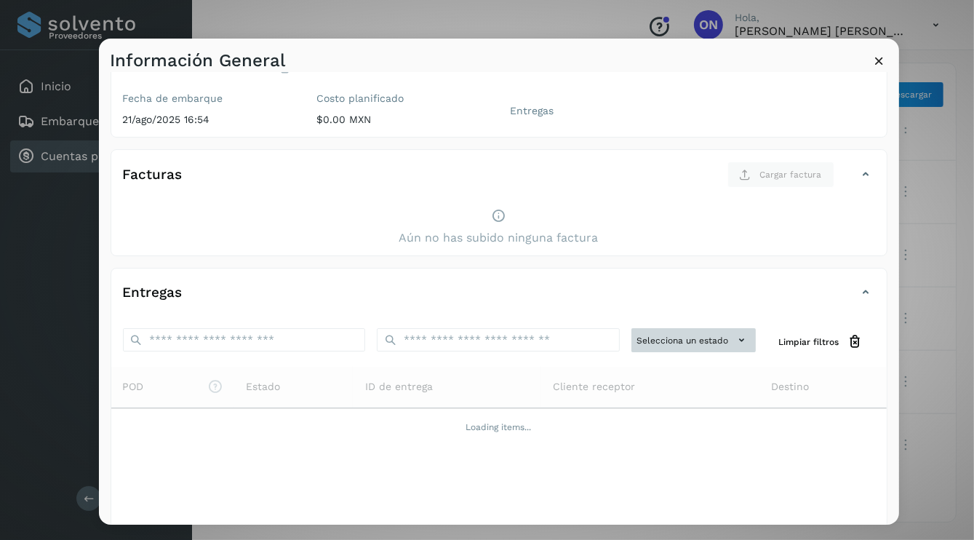
click at [691, 336] on button "Selecciona un estado" at bounding box center [694, 340] width 124 height 24
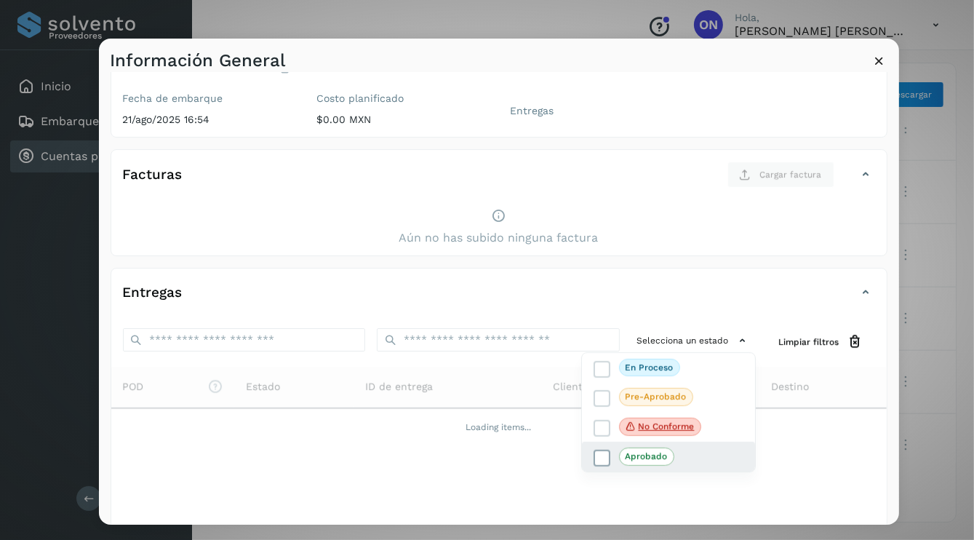
click at [635, 455] on p "Aprobado" at bounding box center [647, 456] width 42 height 10
click at [308, 477] on div at bounding box center [586, 309] width 974 height 540
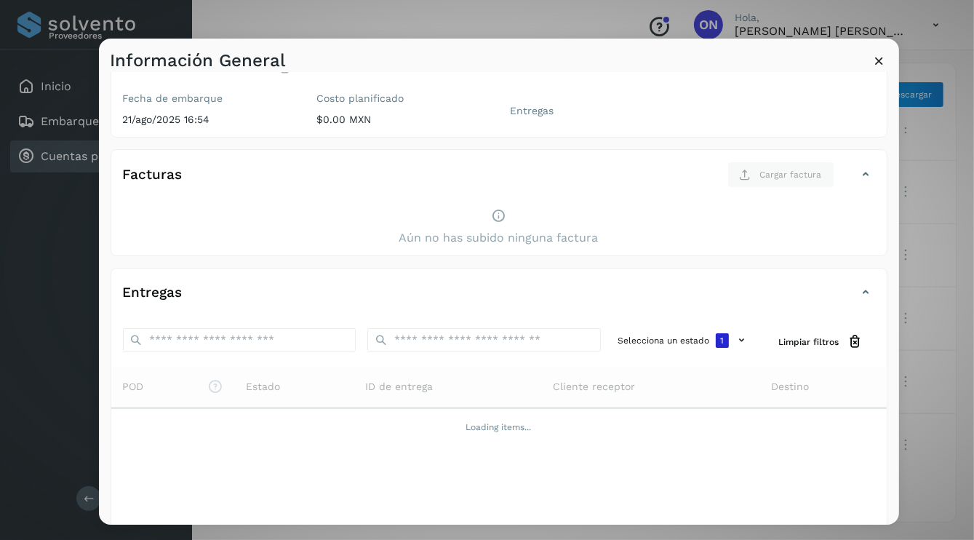
click at [878, 62] on icon at bounding box center [879, 60] width 15 height 15
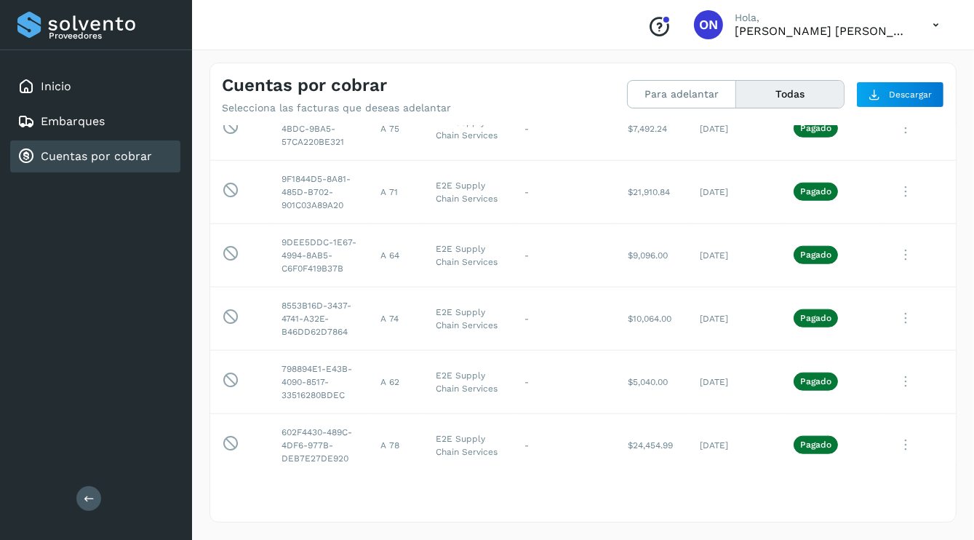
click at [814, 70] on p "Pagado" at bounding box center [815, 65] width 31 height 10
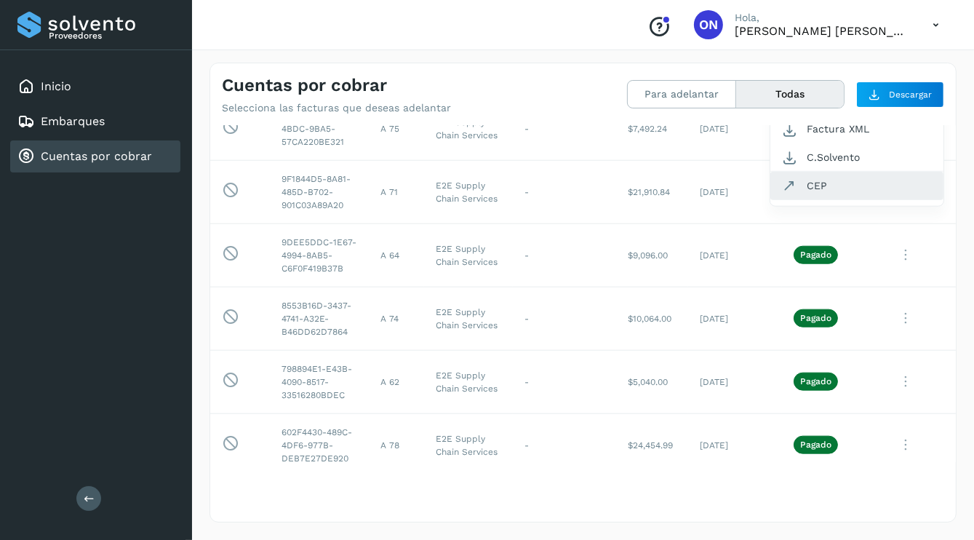
click at [804, 199] on button "CEP" at bounding box center [857, 186] width 173 height 28
